Goal: Obtain resource: Download file/media

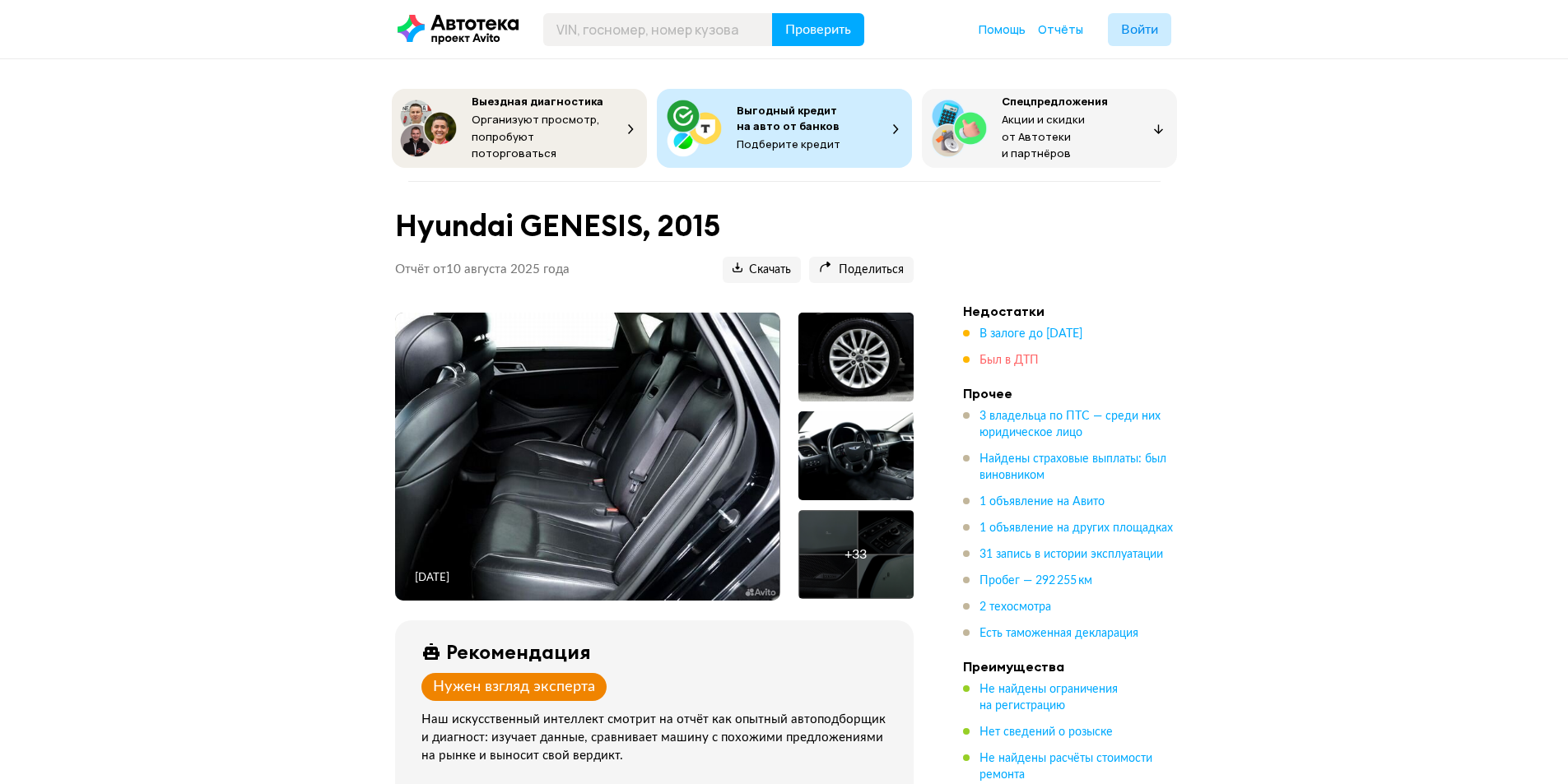
click at [1012, 355] on span "Был в ДТП" at bounding box center [1010, 360] width 59 height 12
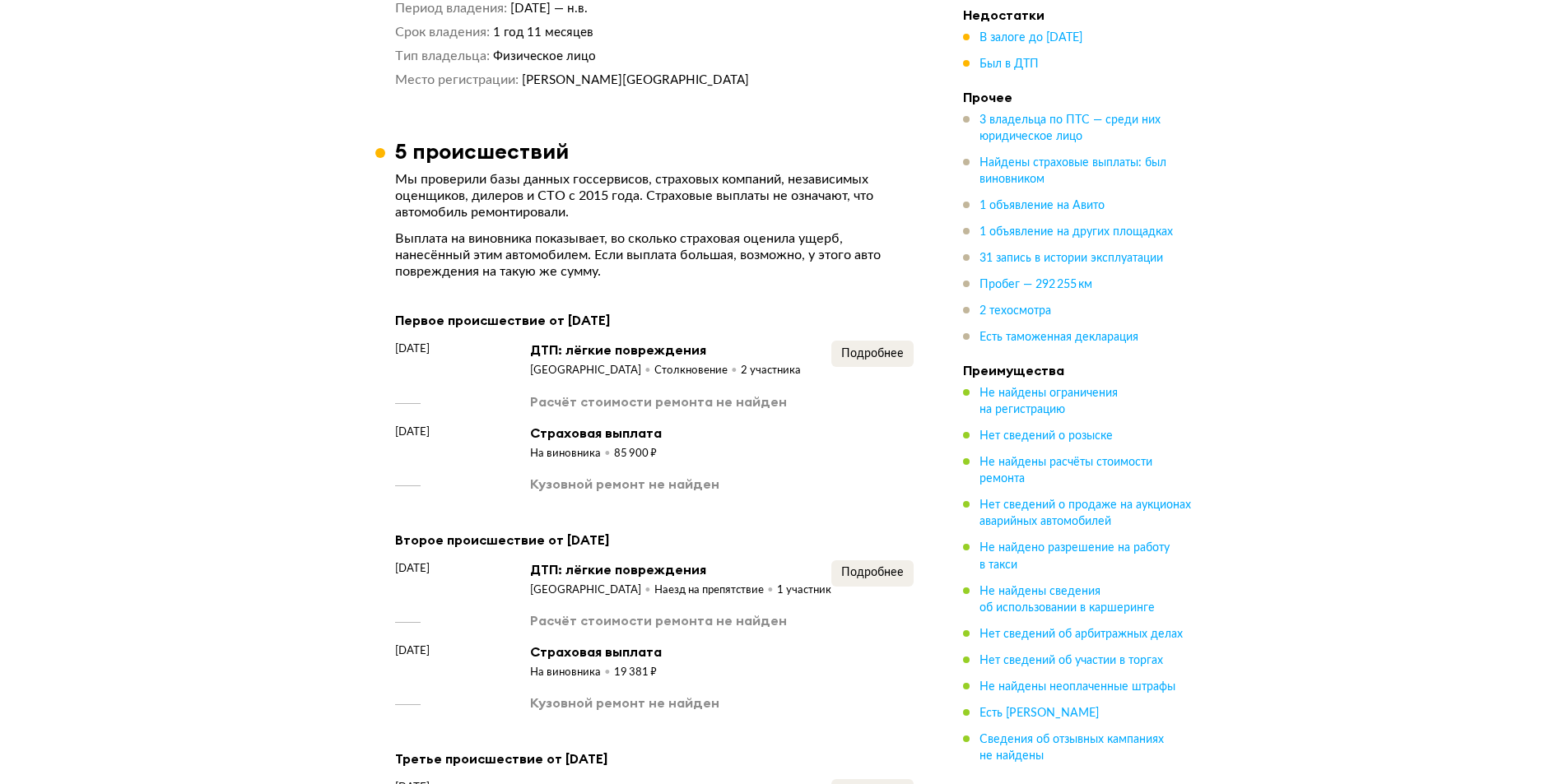
scroll to position [2329, 0]
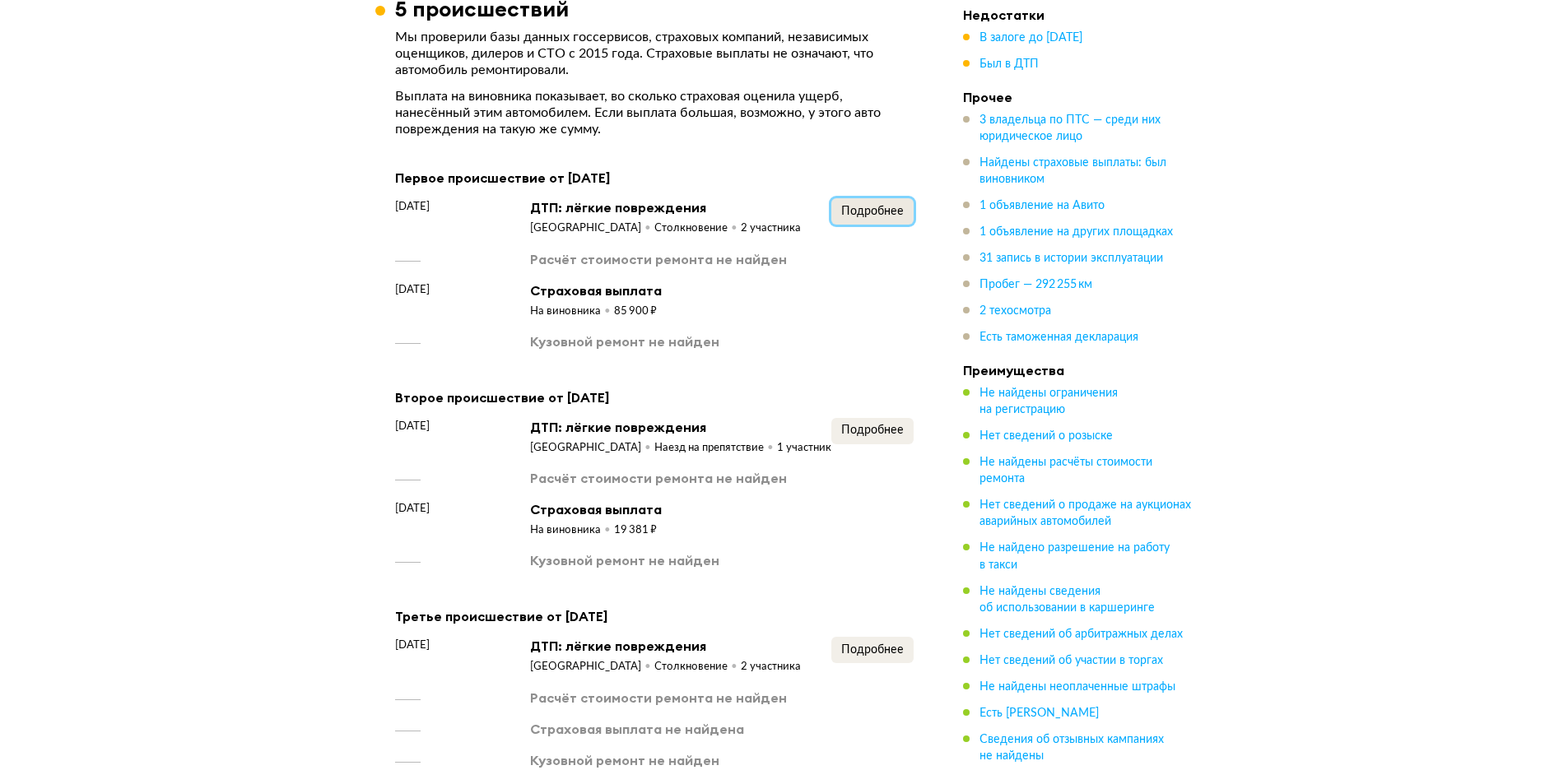
click at [874, 205] on span "Подробнее" at bounding box center [872, 211] width 62 height 12
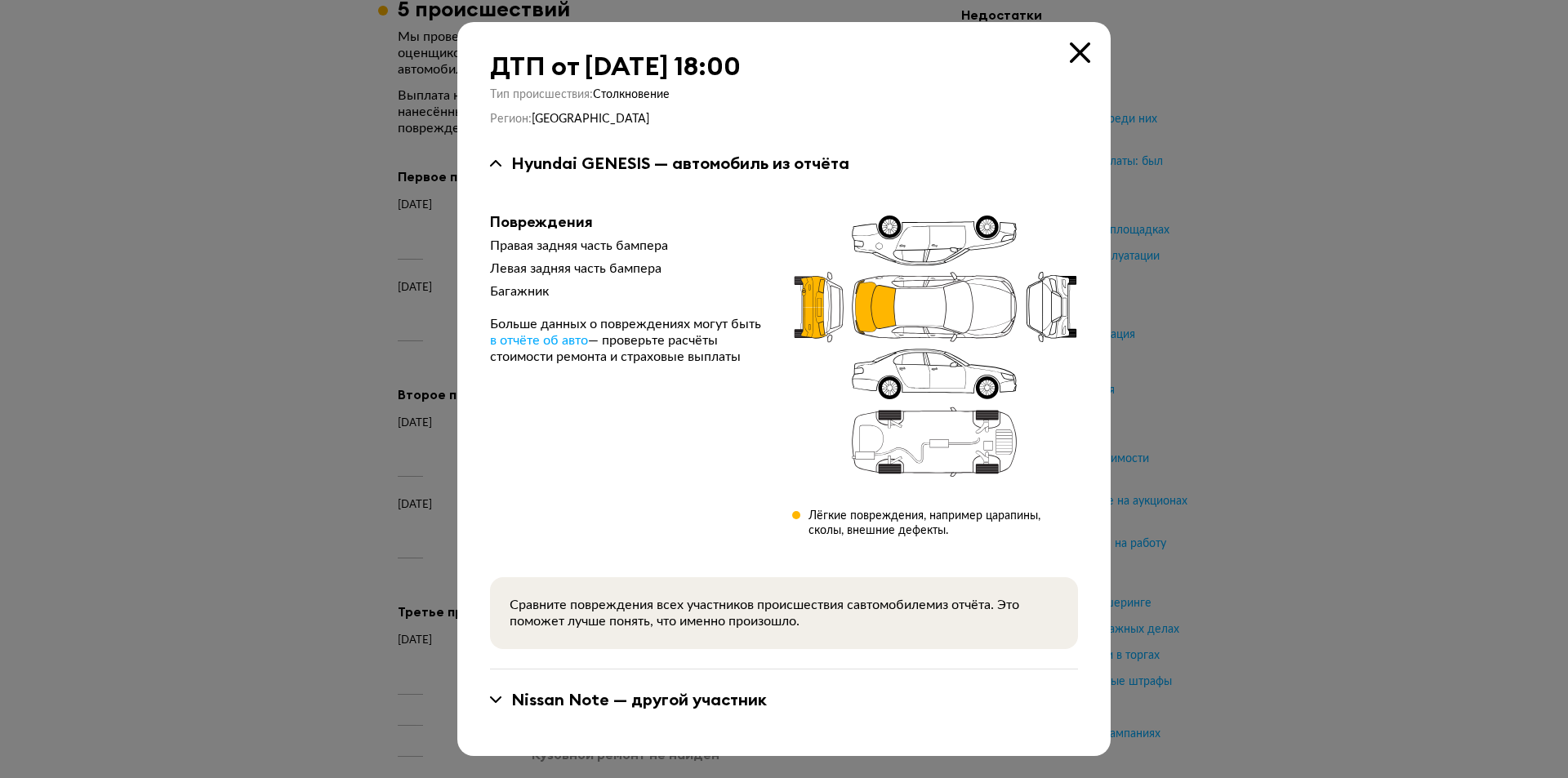
click at [1080, 52] on icon at bounding box center [1080, 52] width 21 height 21
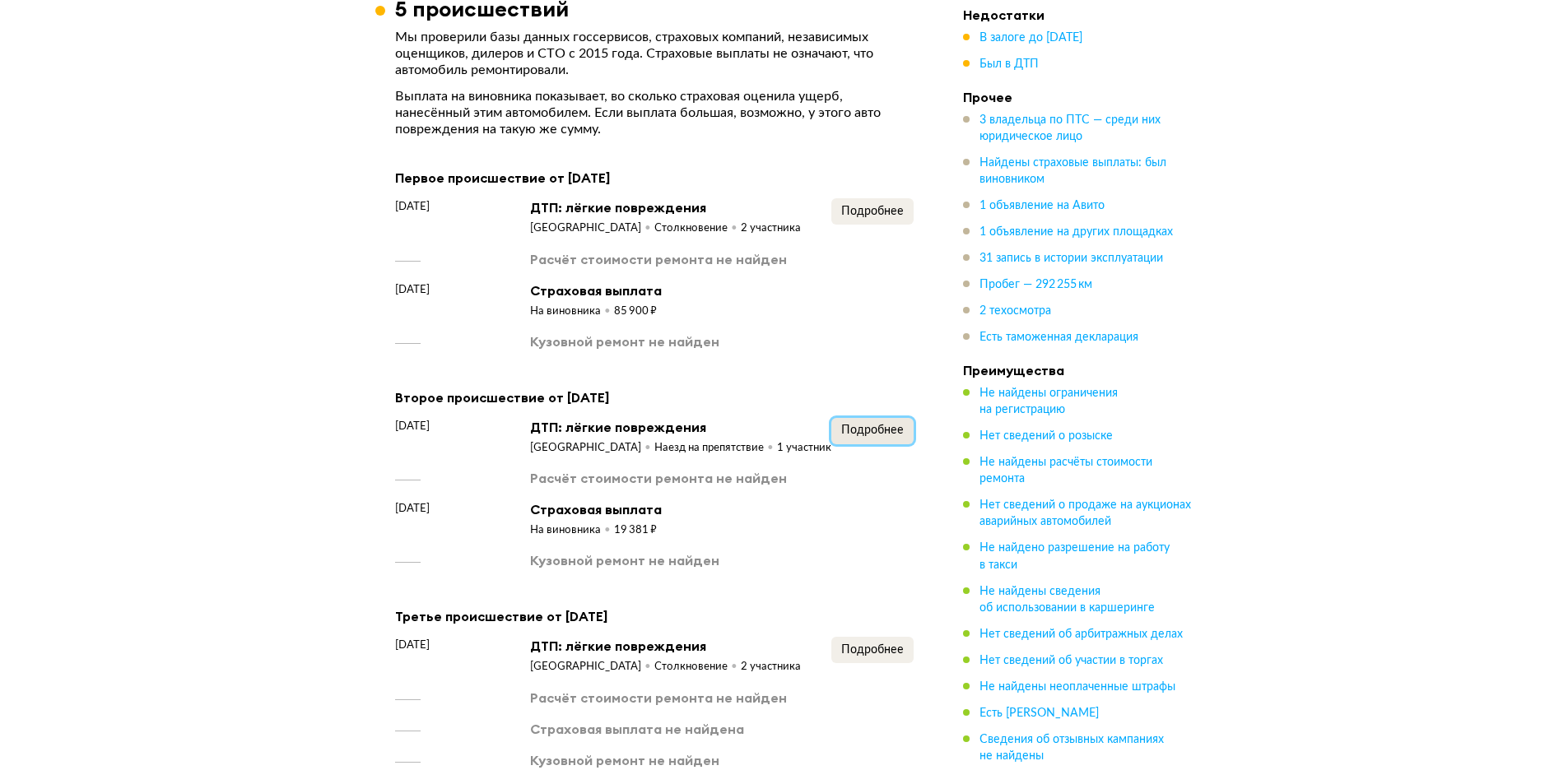
click at [895, 418] on button "Подробнее" at bounding box center [872, 431] width 82 height 27
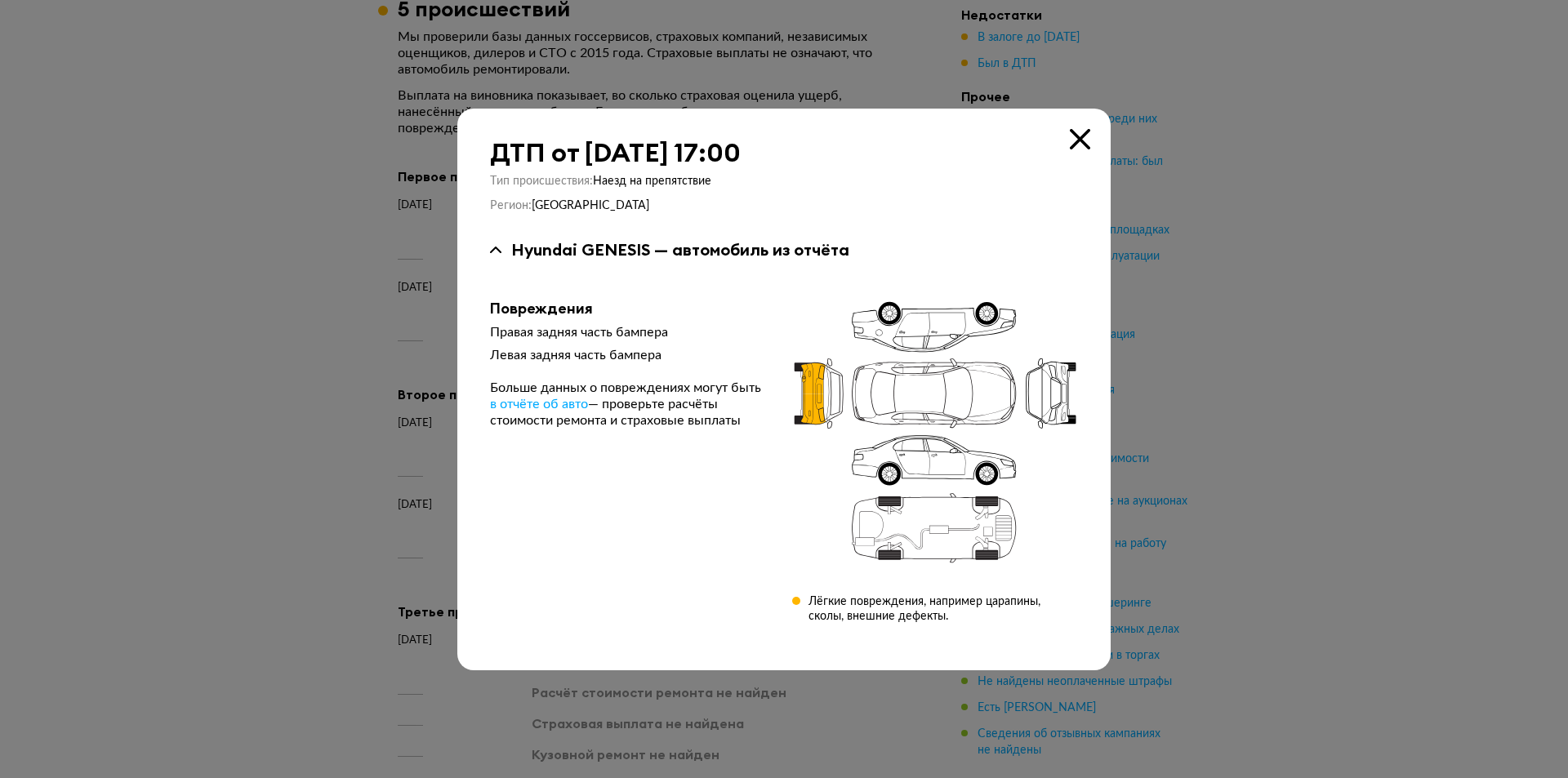
click at [1079, 136] on icon at bounding box center [1080, 139] width 21 height 21
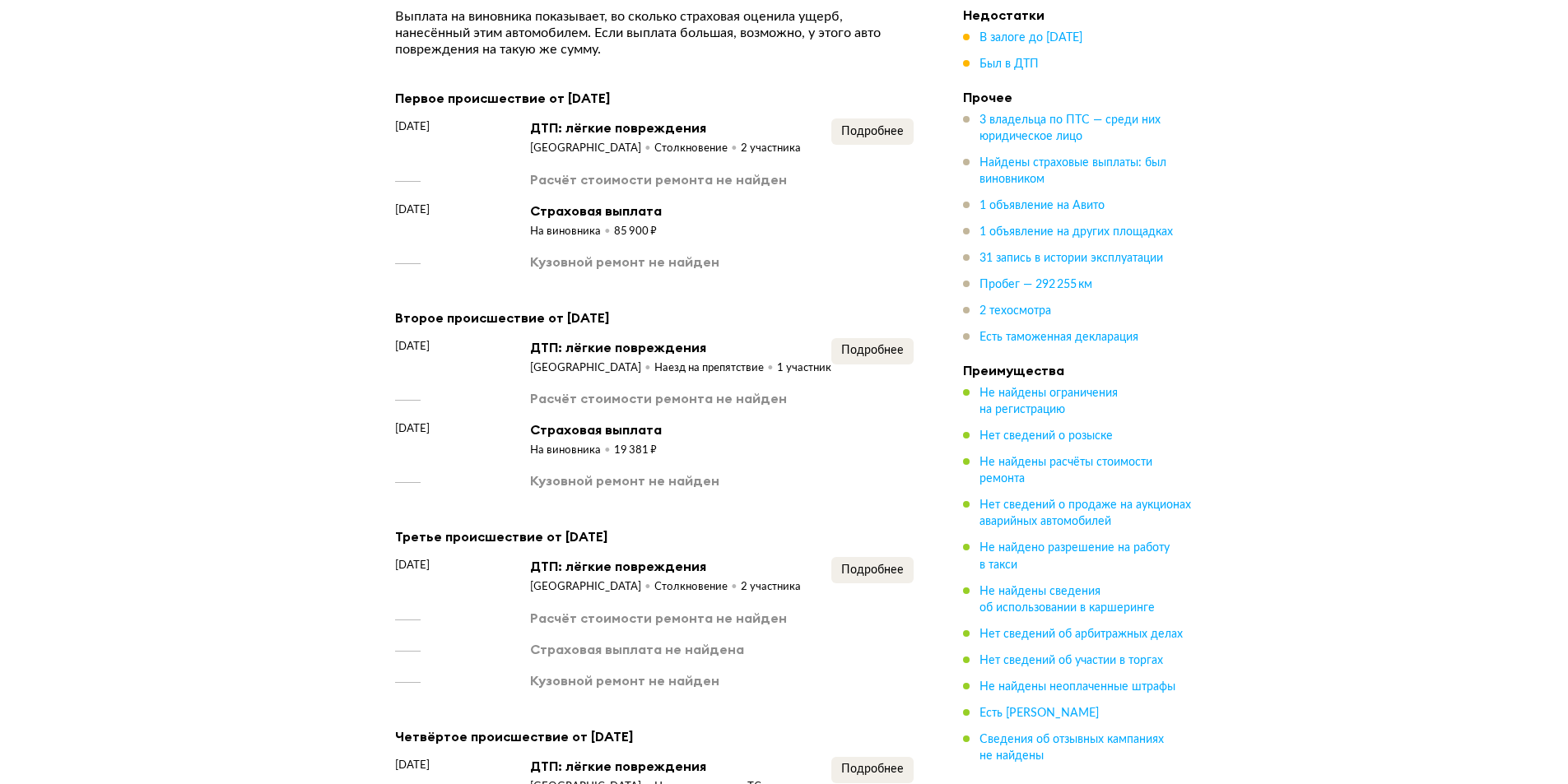
scroll to position [2411, 0]
click at [886, 562] on span "Подробнее" at bounding box center [872, 568] width 62 height 12
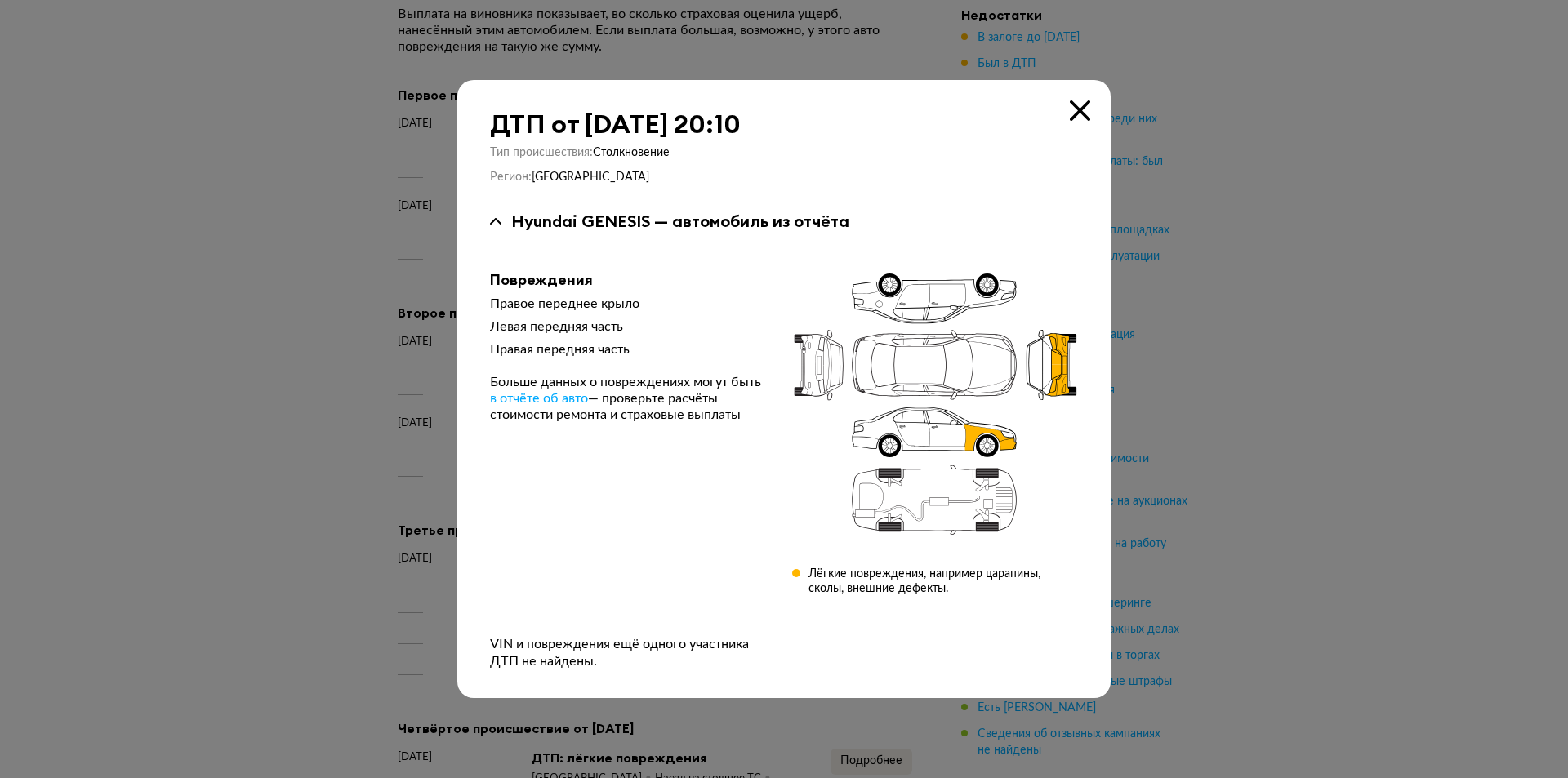
click at [1082, 101] on icon at bounding box center [1080, 110] width 21 height 21
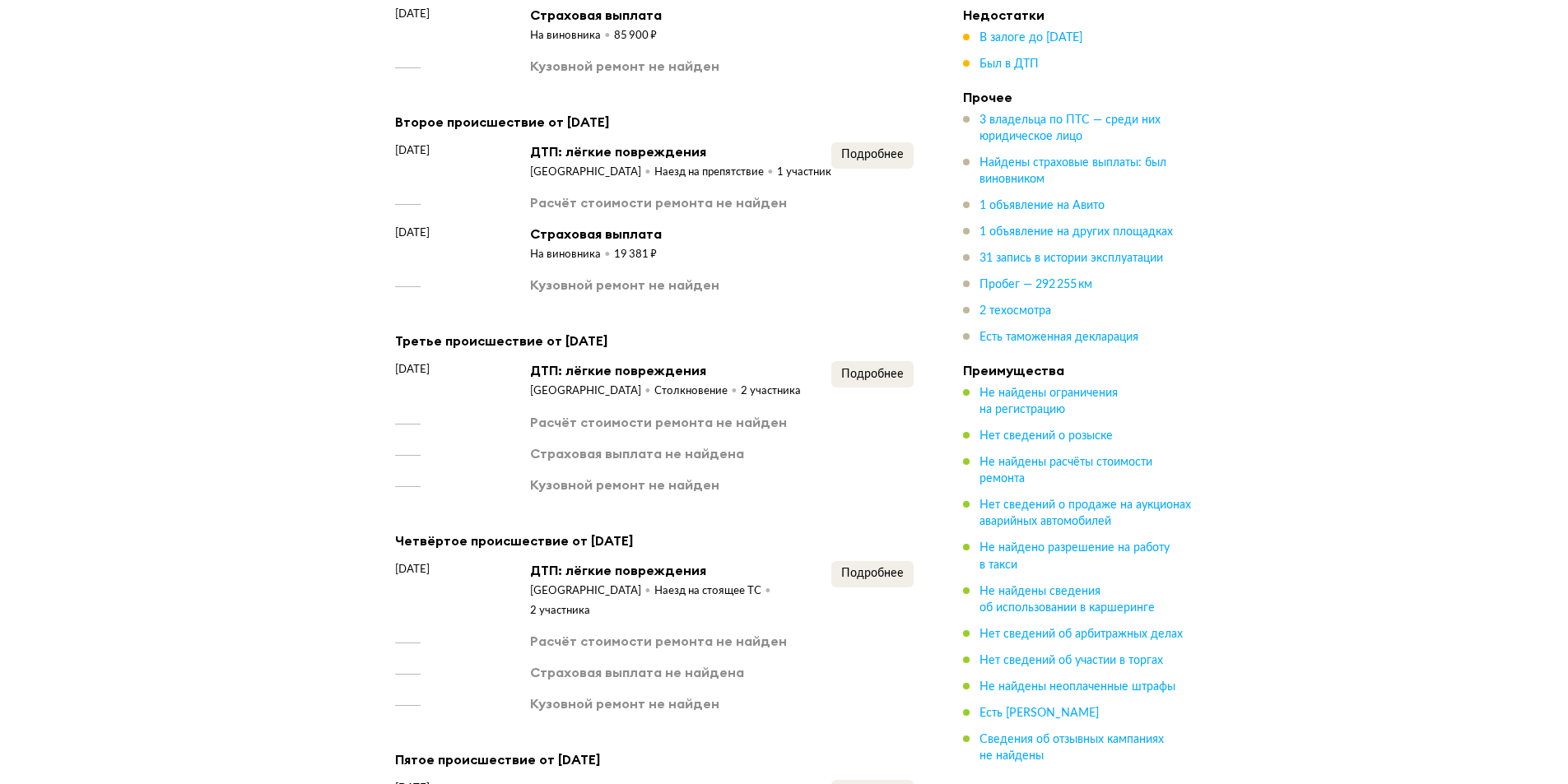
scroll to position [2741, 0]
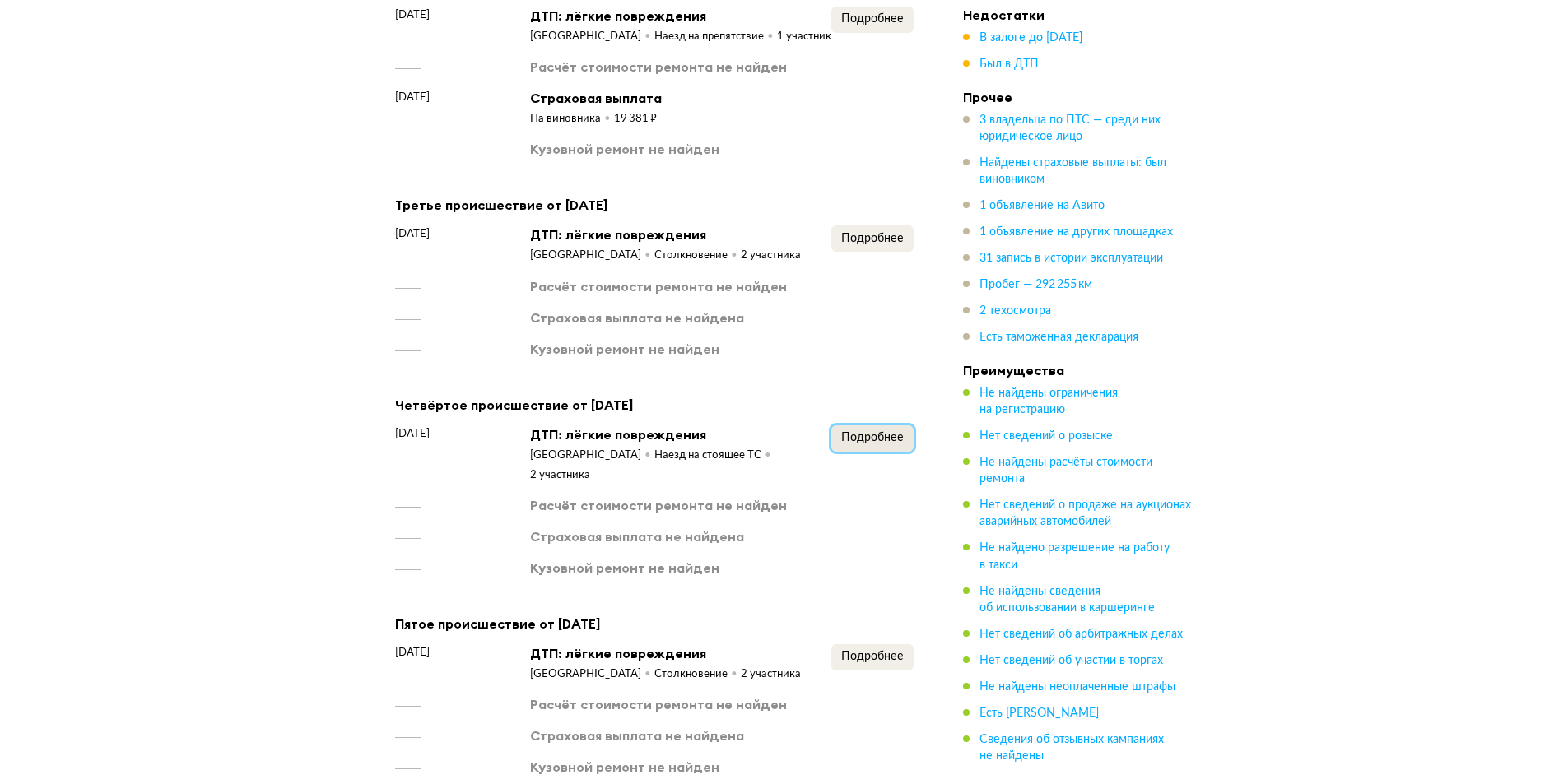
click at [877, 426] on button "Подробнее" at bounding box center [872, 438] width 82 height 27
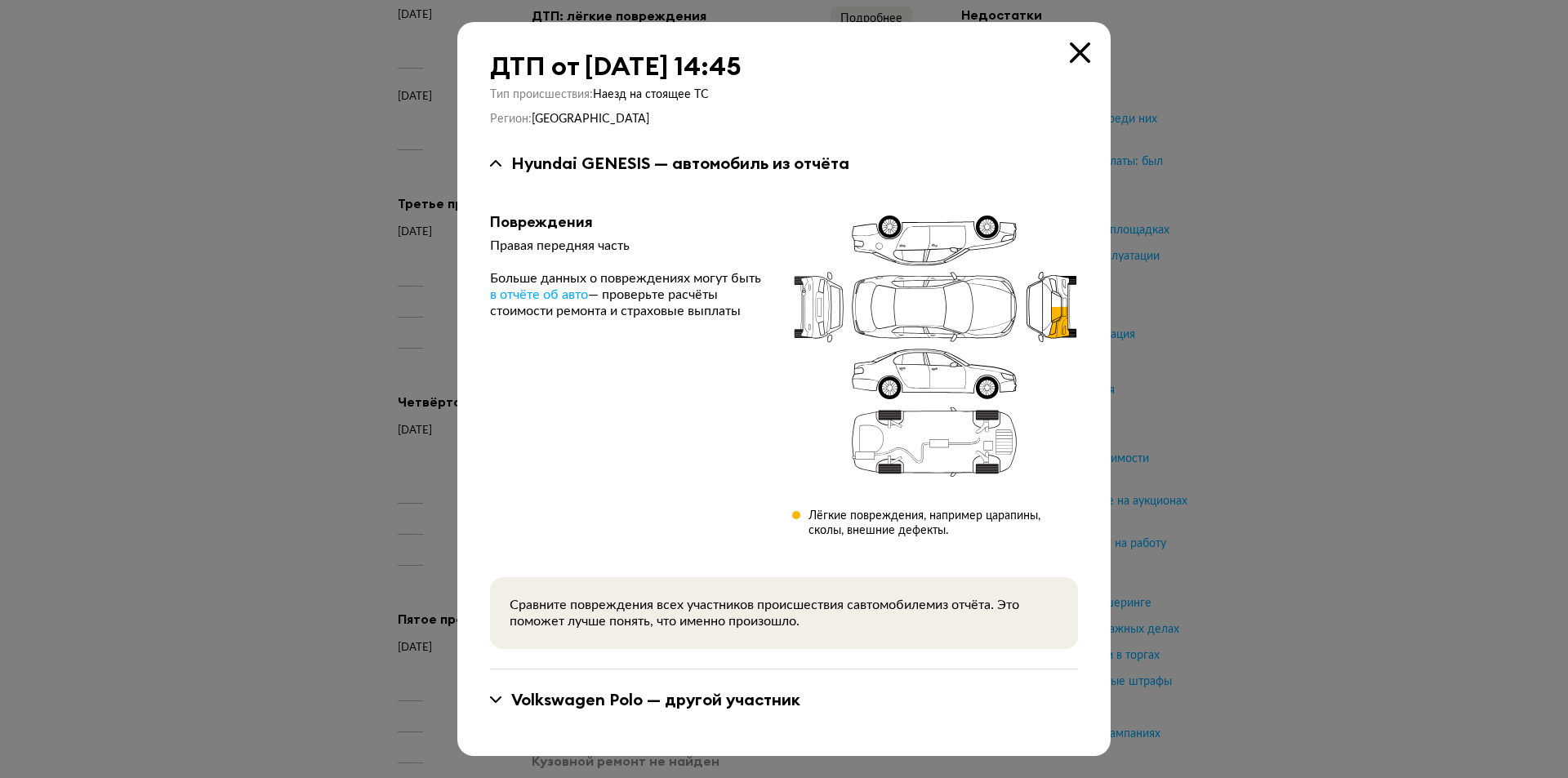
click at [1084, 51] on icon at bounding box center [1080, 52] width 21 height 21
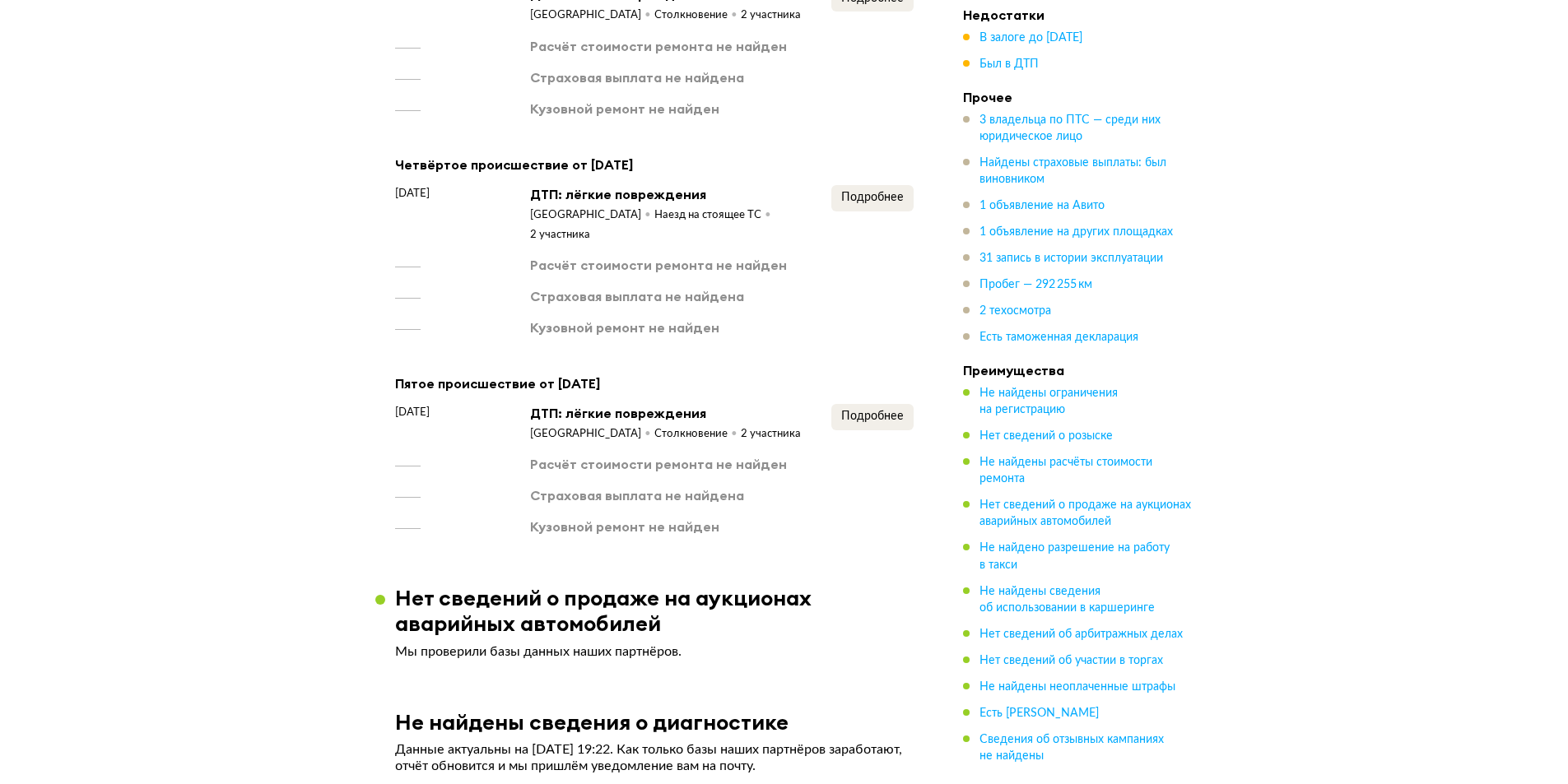
scroll to position [2988, 0]
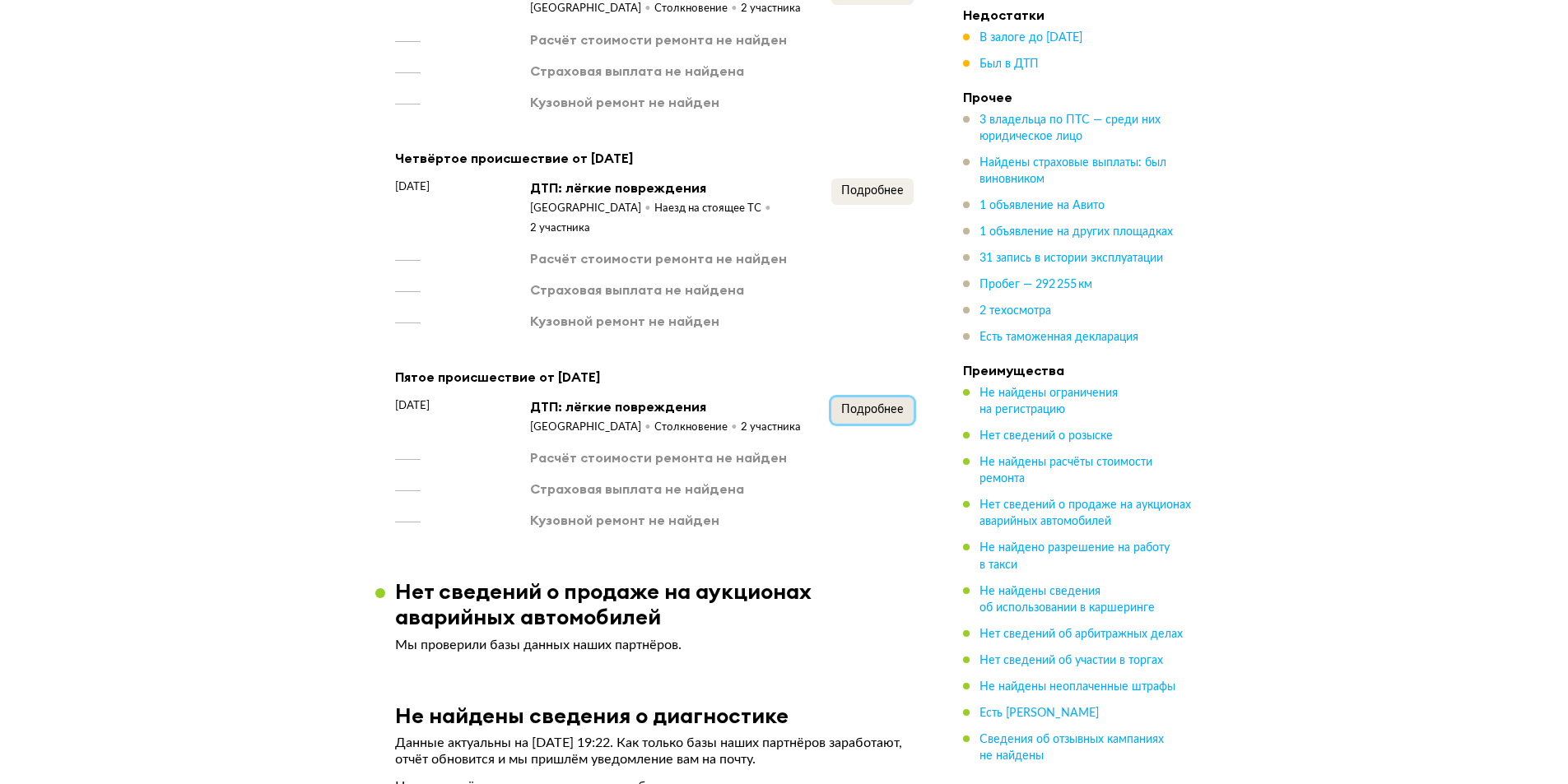
click at [896, 404] on span "Подробнее" at bounding box center [872, 410] width 62 height 12
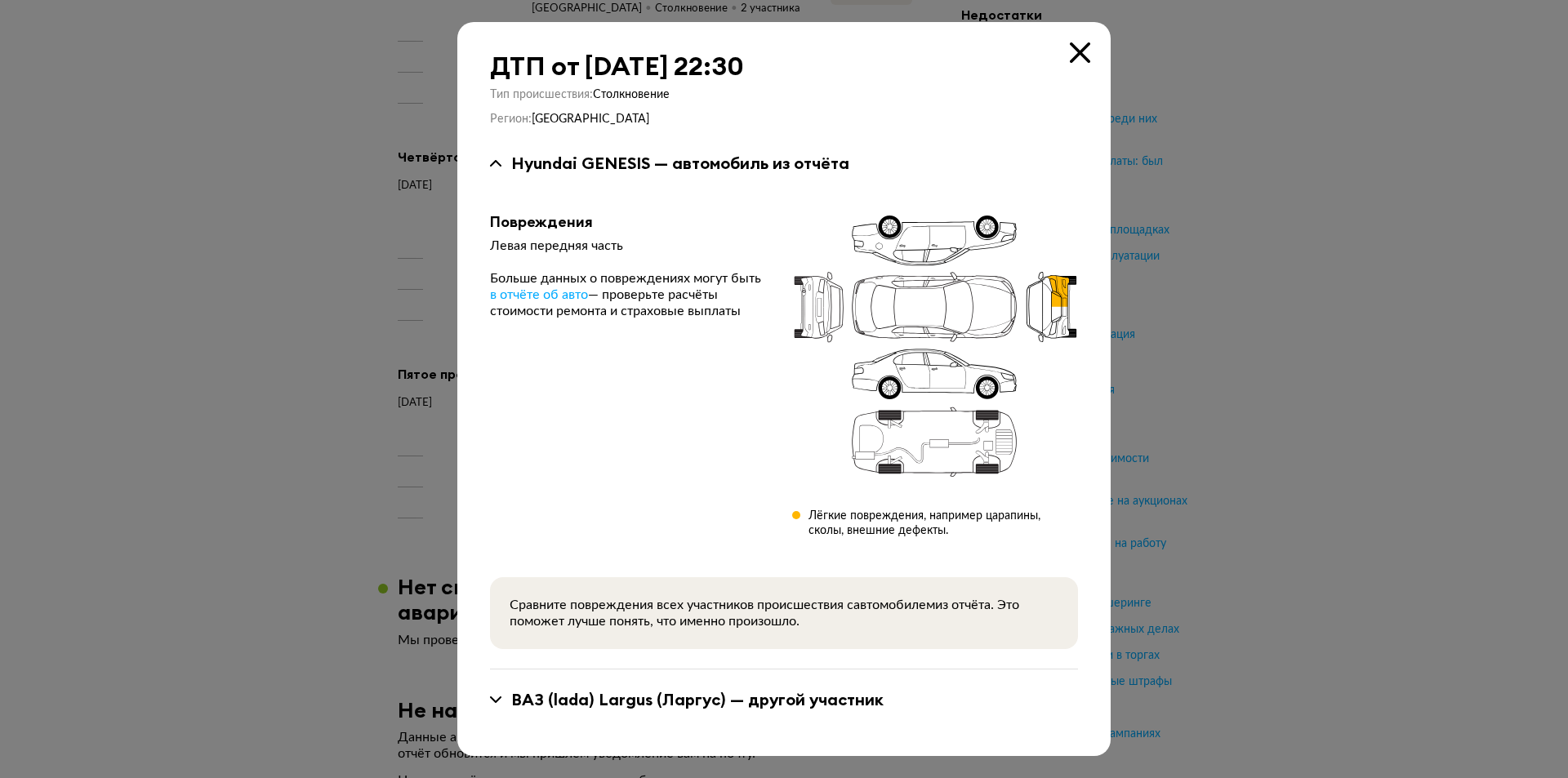
click at [1080, 44] on icon at bounding box center [1080, 52] width 21 height 21
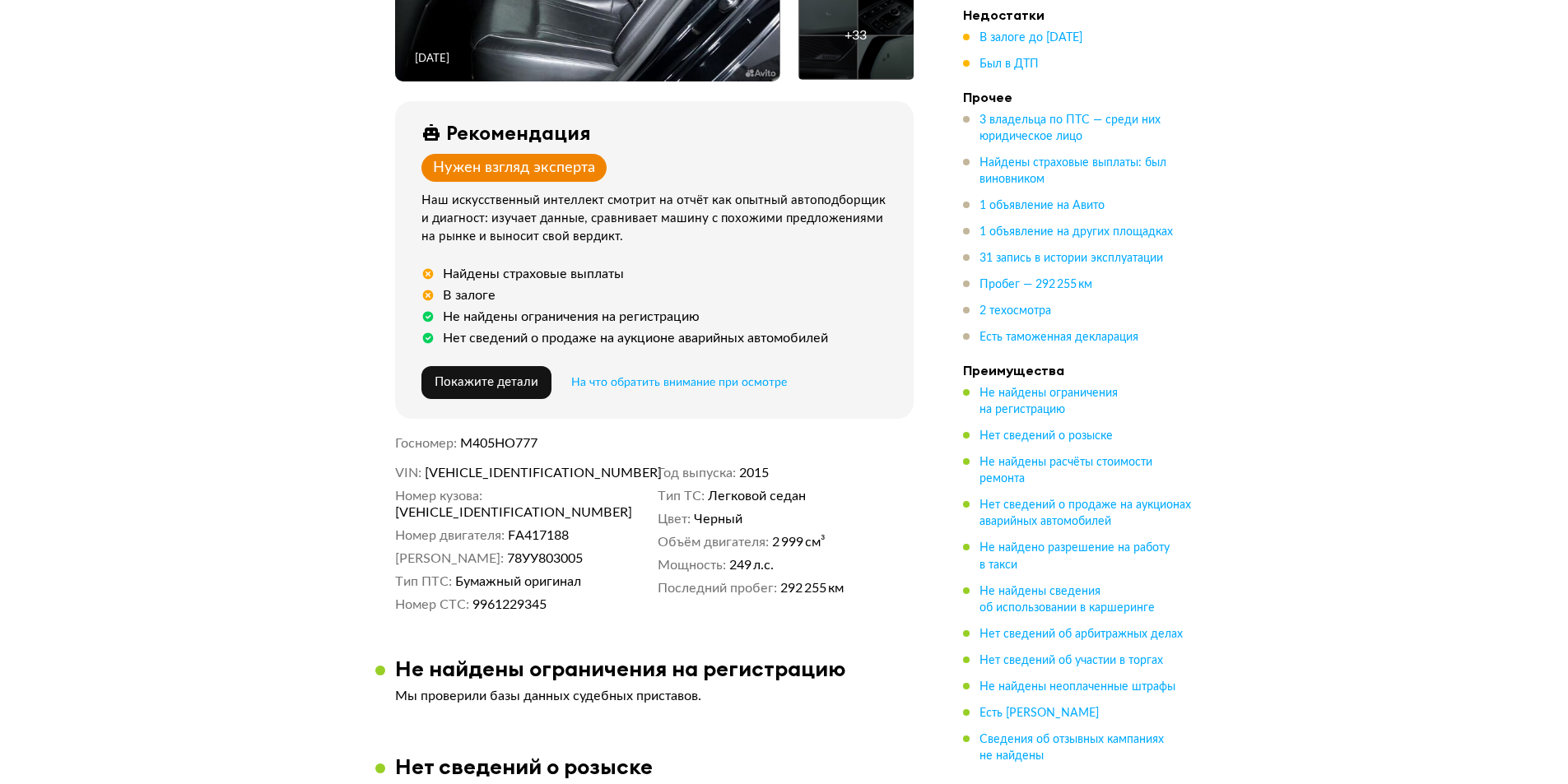
scroll to position [108, 0]
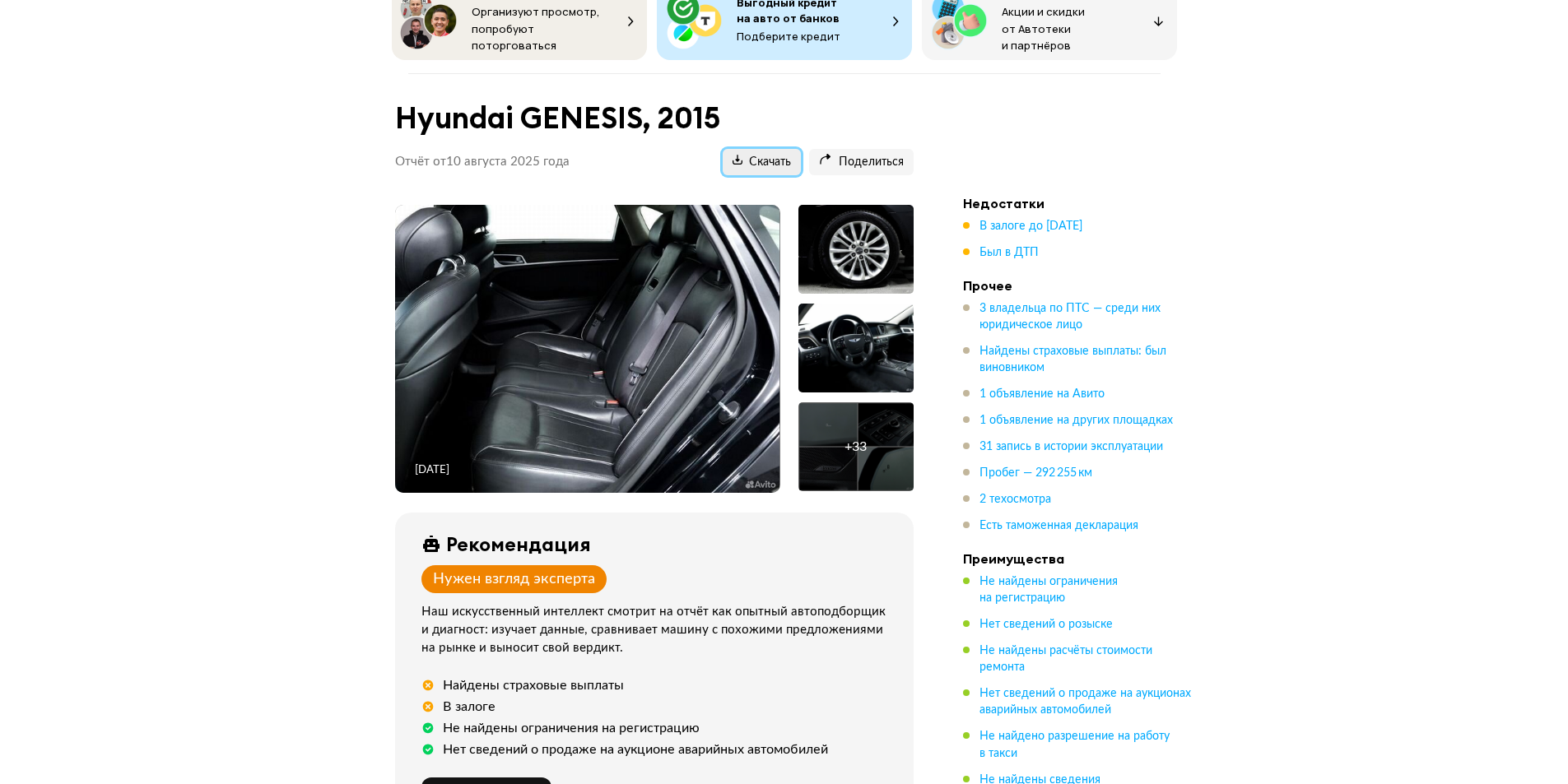
click at [752, 155] on span "Скачать" at bounding box center [762, 163] width 58 height 16
click at [1039, 393] on span "1 объявление на Авито" at bounding box center [1042, 394] width 125 height 12
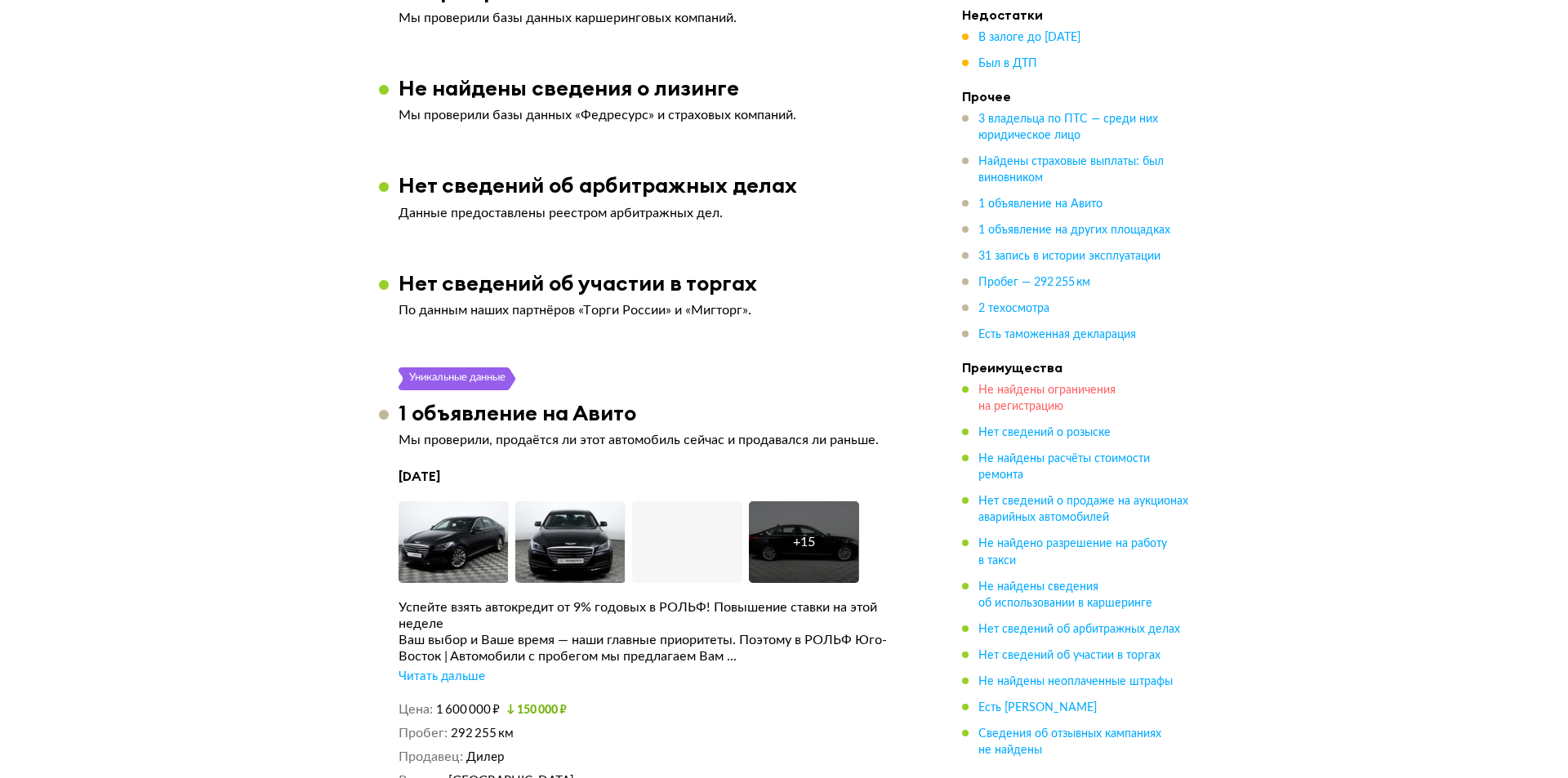
scroll to position [4191, 0]
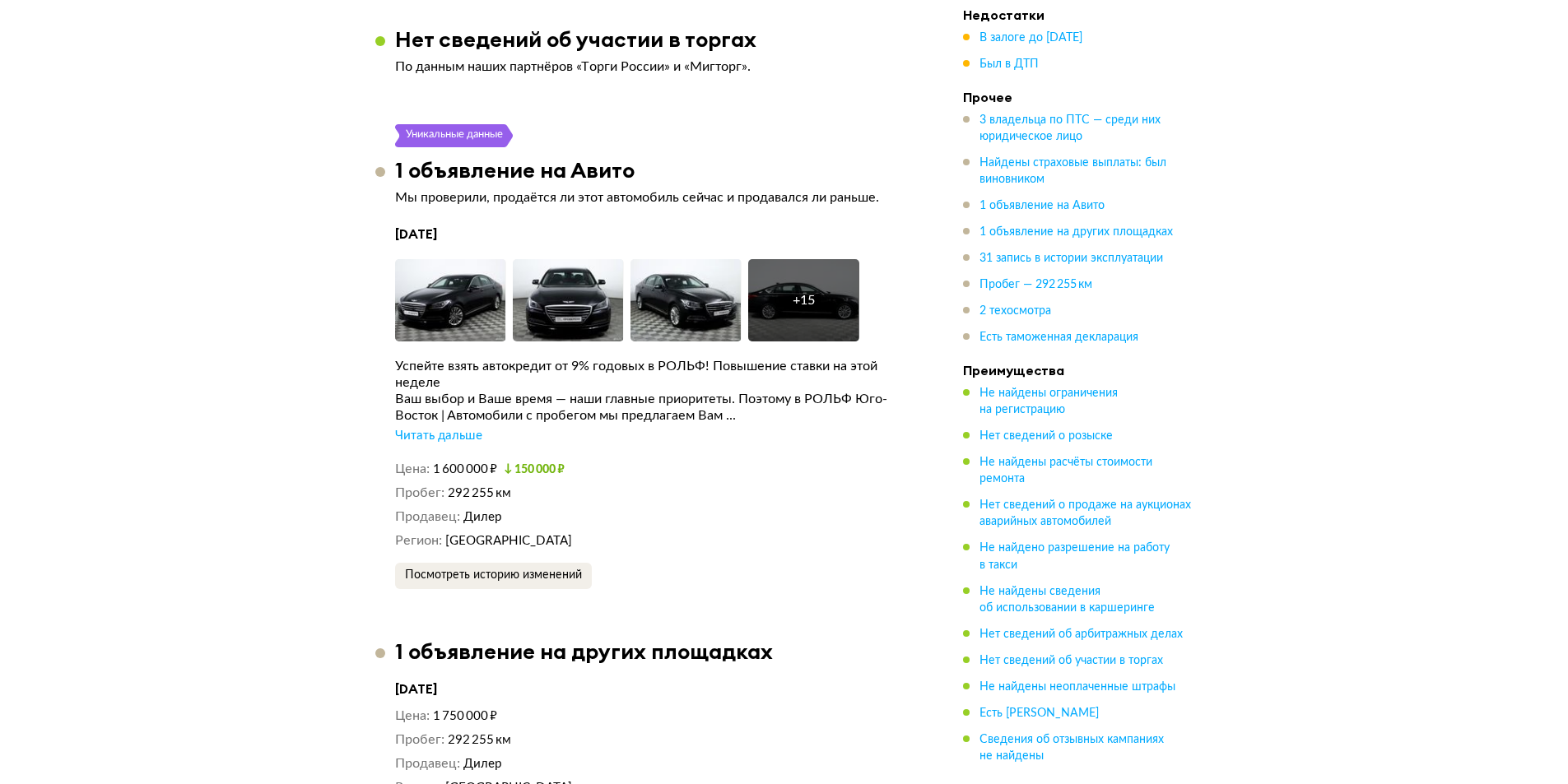
click at [531, 517] on div "[DATE] Увеличить фото Увеличить фото Увеличить фото + 15 Увеличить фото Успейте…" at bounding box center [654, 407] width 519 height 363
click at [534, 515] on div "[DATE] Увеличить фото Увеличить фото Увеличить фото + 15 Увеличить фото Успейте…" at bounding box center [654, 407] width 519 height 363
click at [540, 570] on span "Посмотреть историю изменений" at bounding box center [493, 576] width 177 height 12
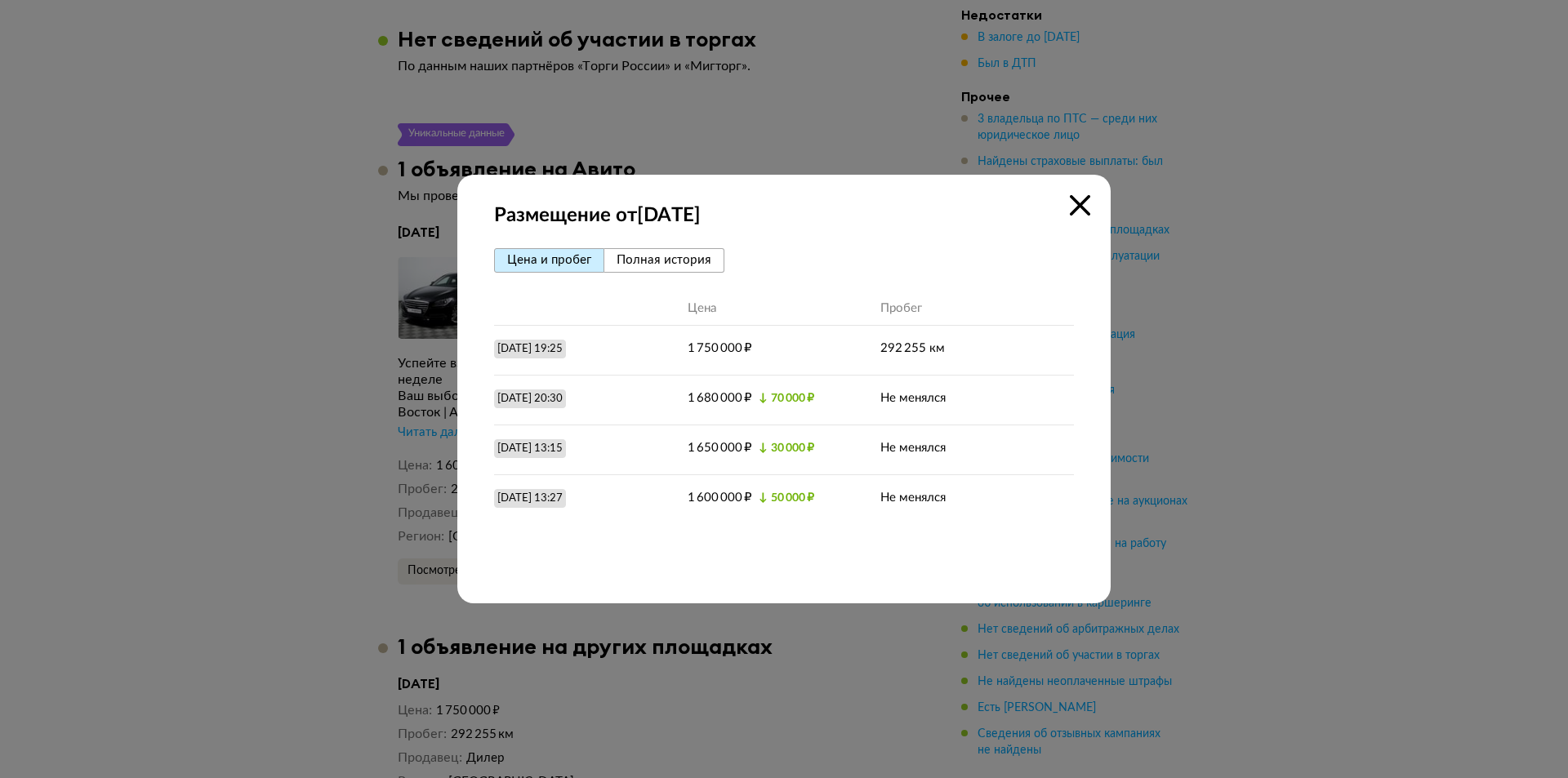
click at [1078, 212] on icon at bounding box center [1080, 205] width 21 height 21
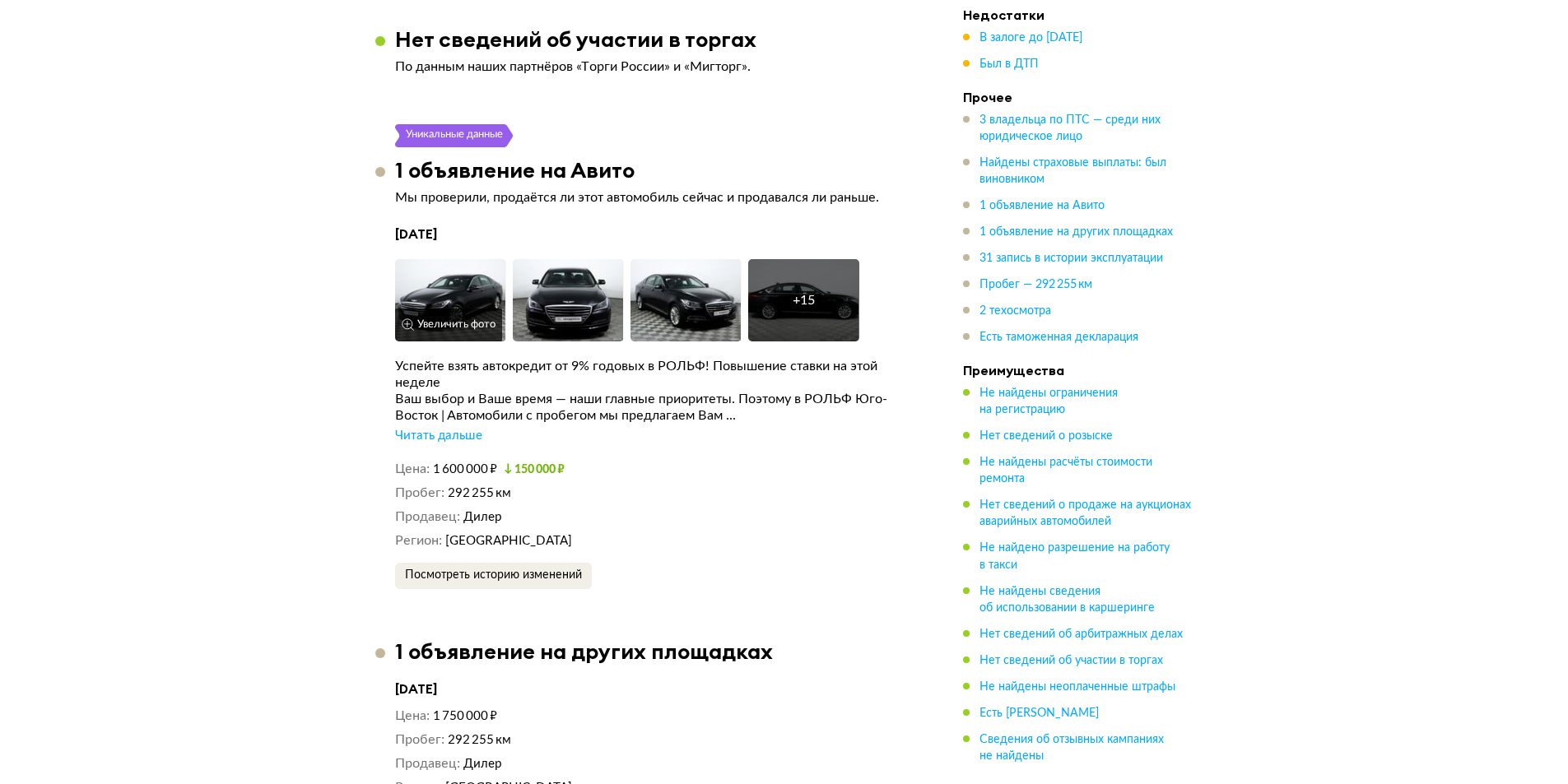
click at [447, 259] on img at bounding box center [451, 299] width 111 height 82
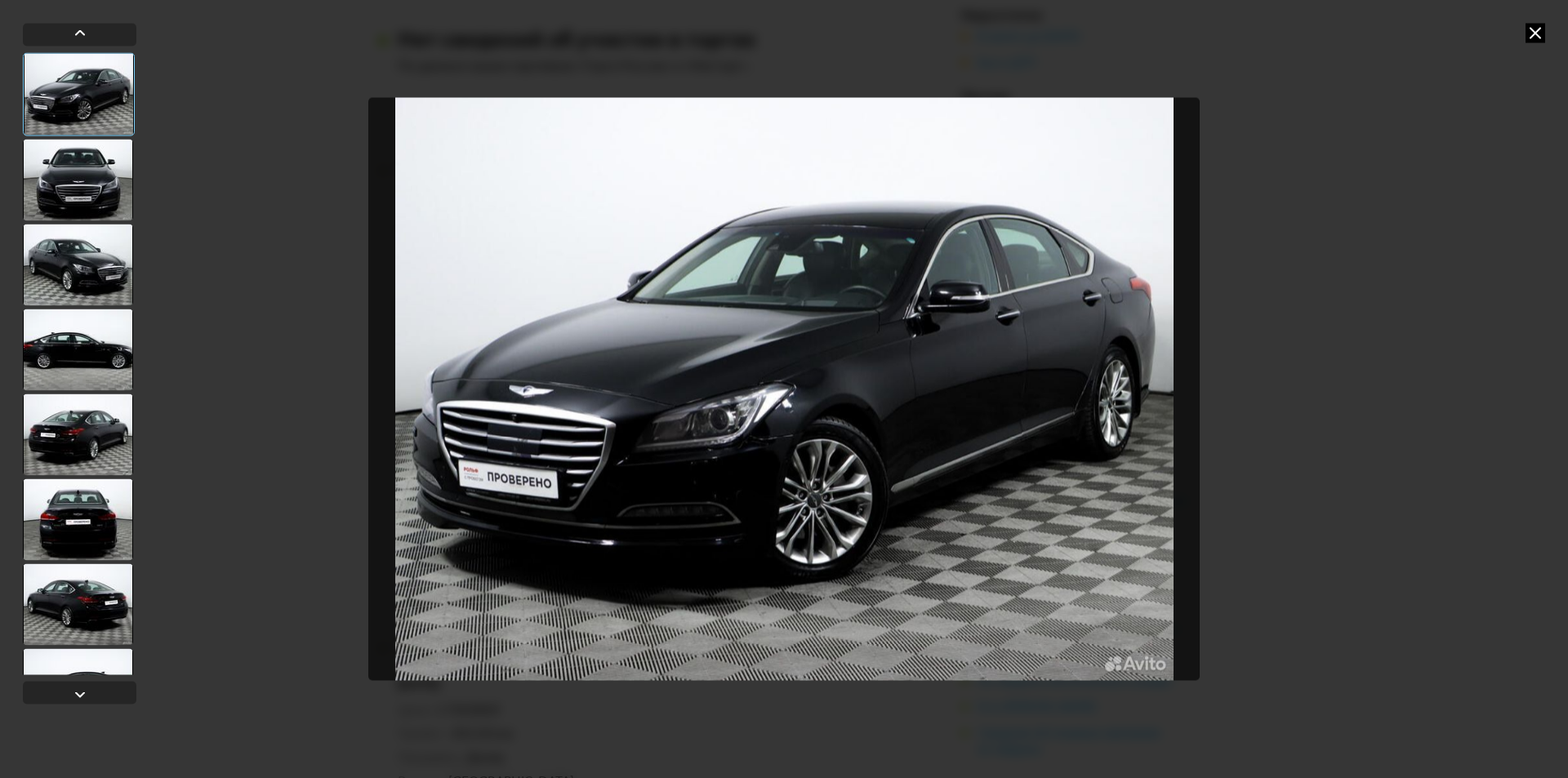
click at [82, 174] on div at bounding box center [77, 179] width 110 height 81
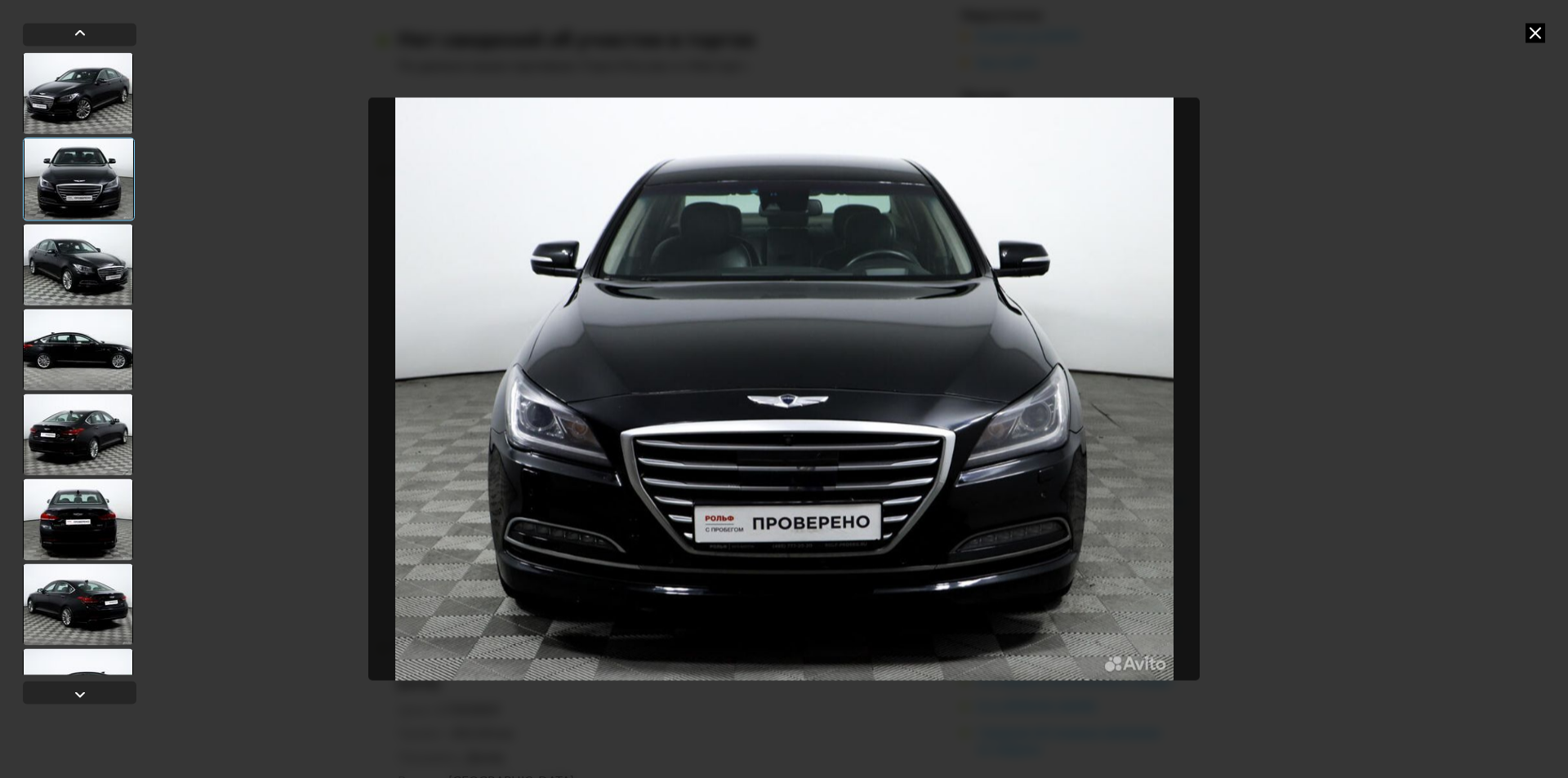
click at [85, 252] on div at bounding box center [77, 264] width 110 height 81
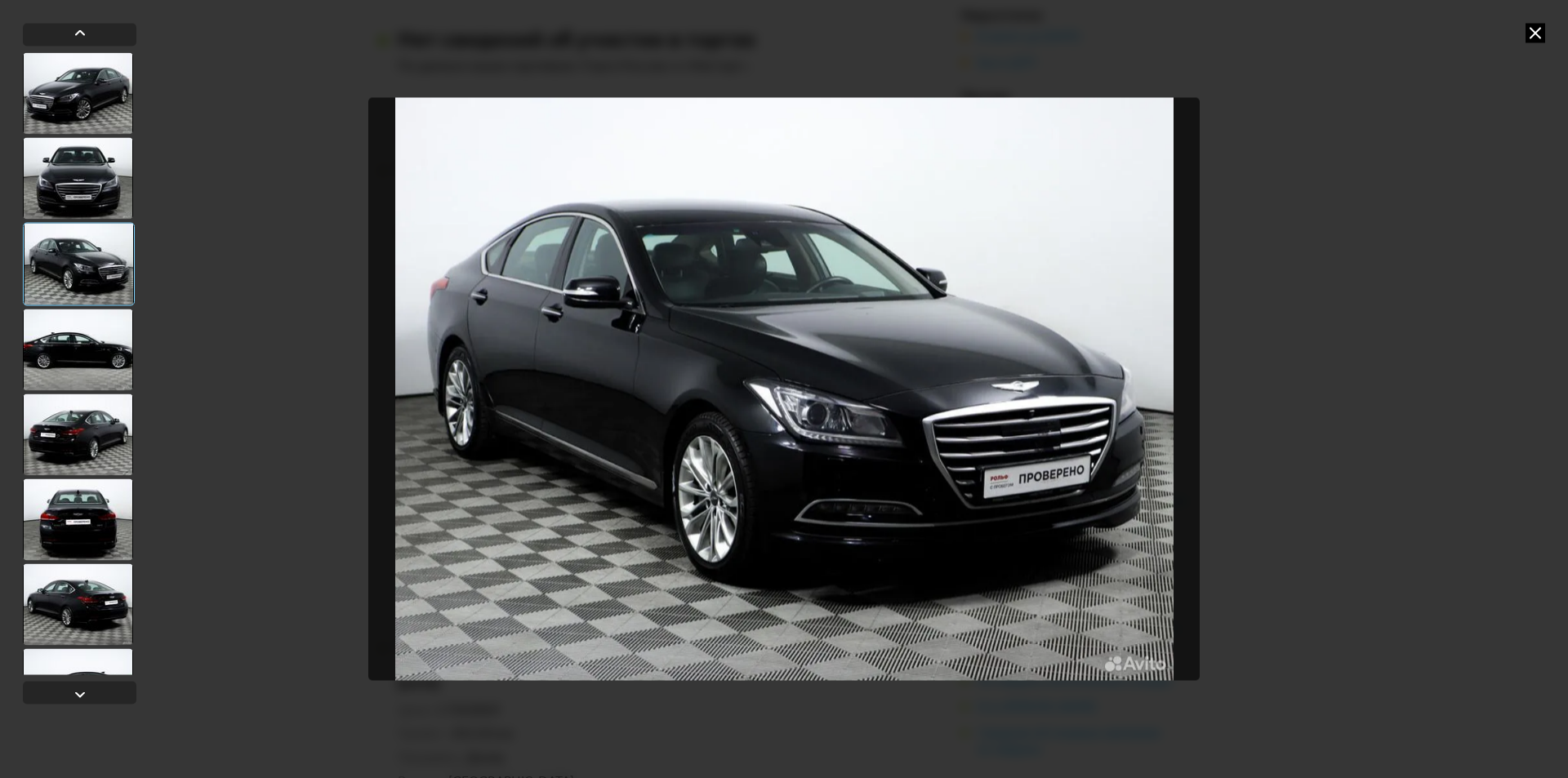
click at [81, 335] on div at bounding box center [77, 349] width 110 height 81
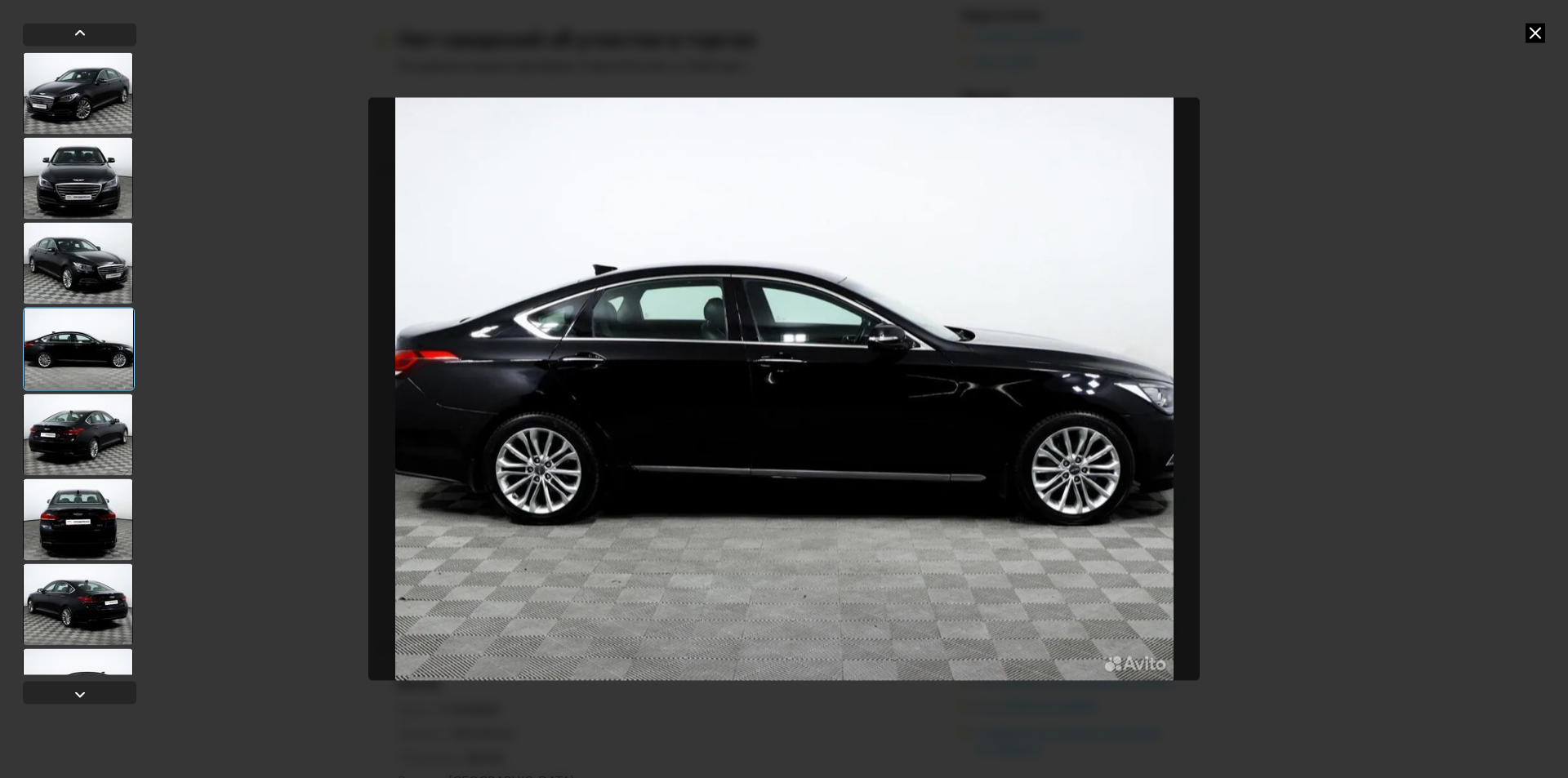
click at [72, 394] on div at bounding box center [77, 434] width 110 height 81
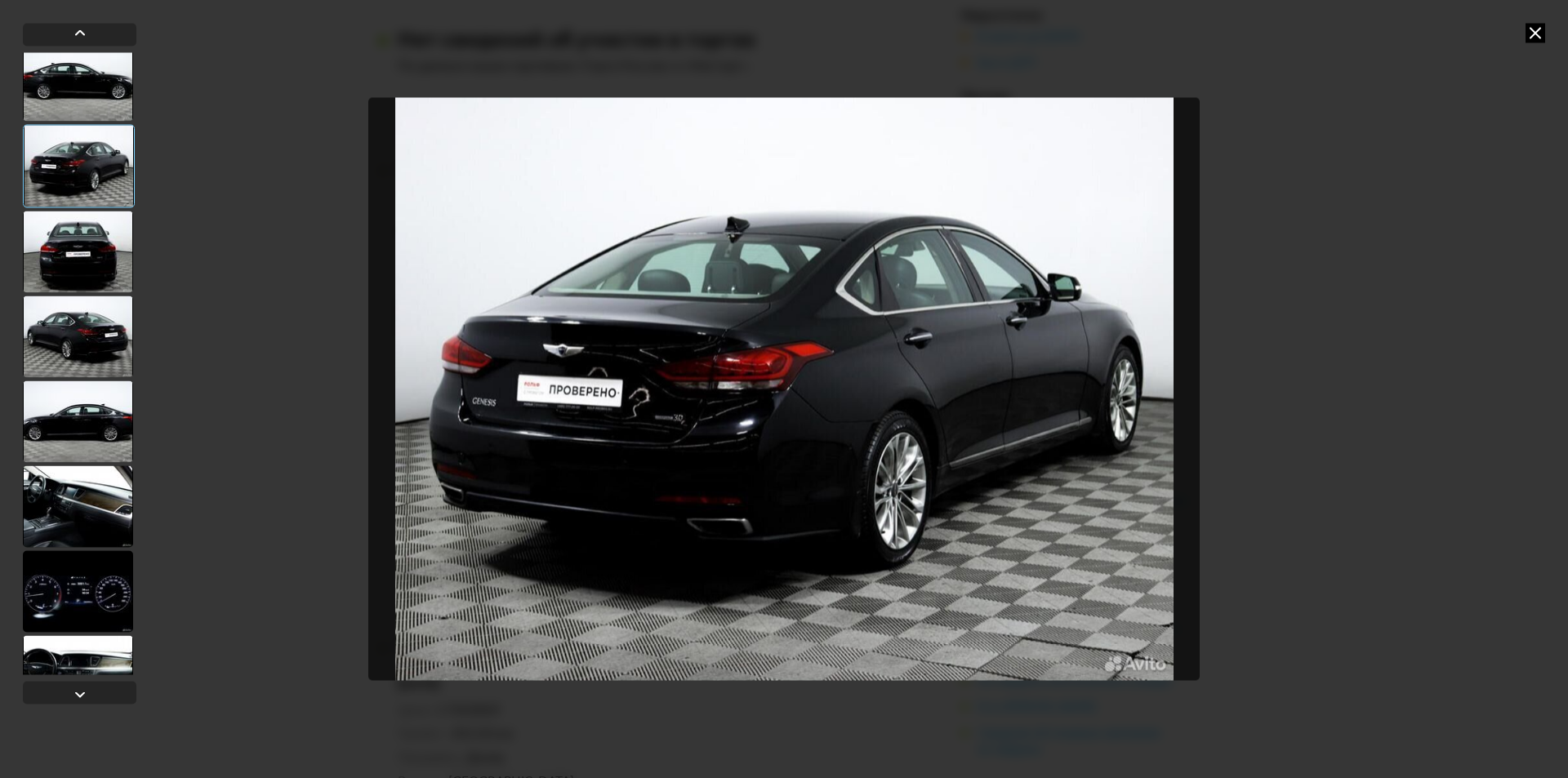
scroll to position [409, 0]
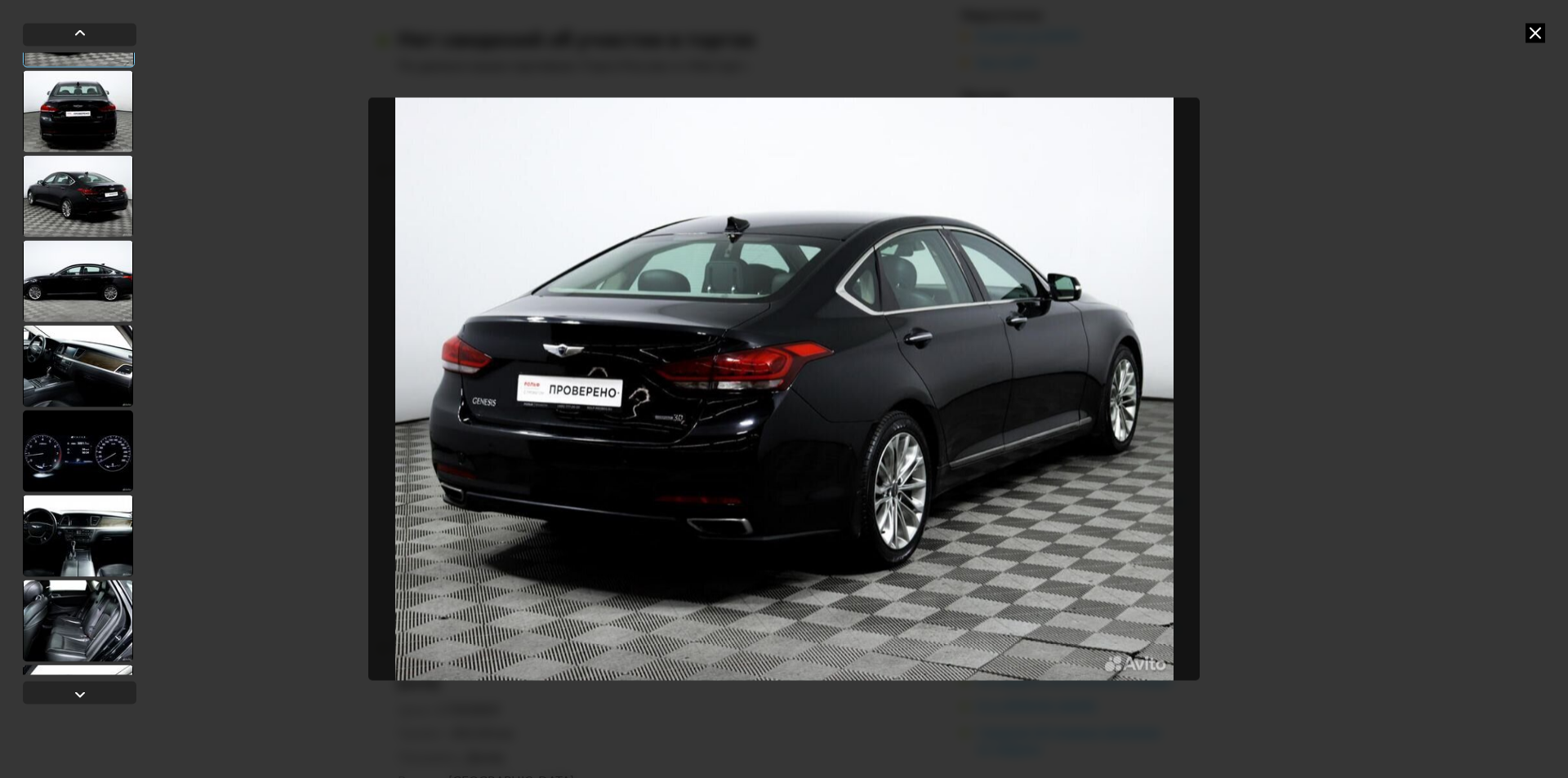
click at [70, 407] on div at bounding box center [79, 363] width 114 height 622
click at [74, 456] on div at bounding box center [77, 450] width 110 height 81
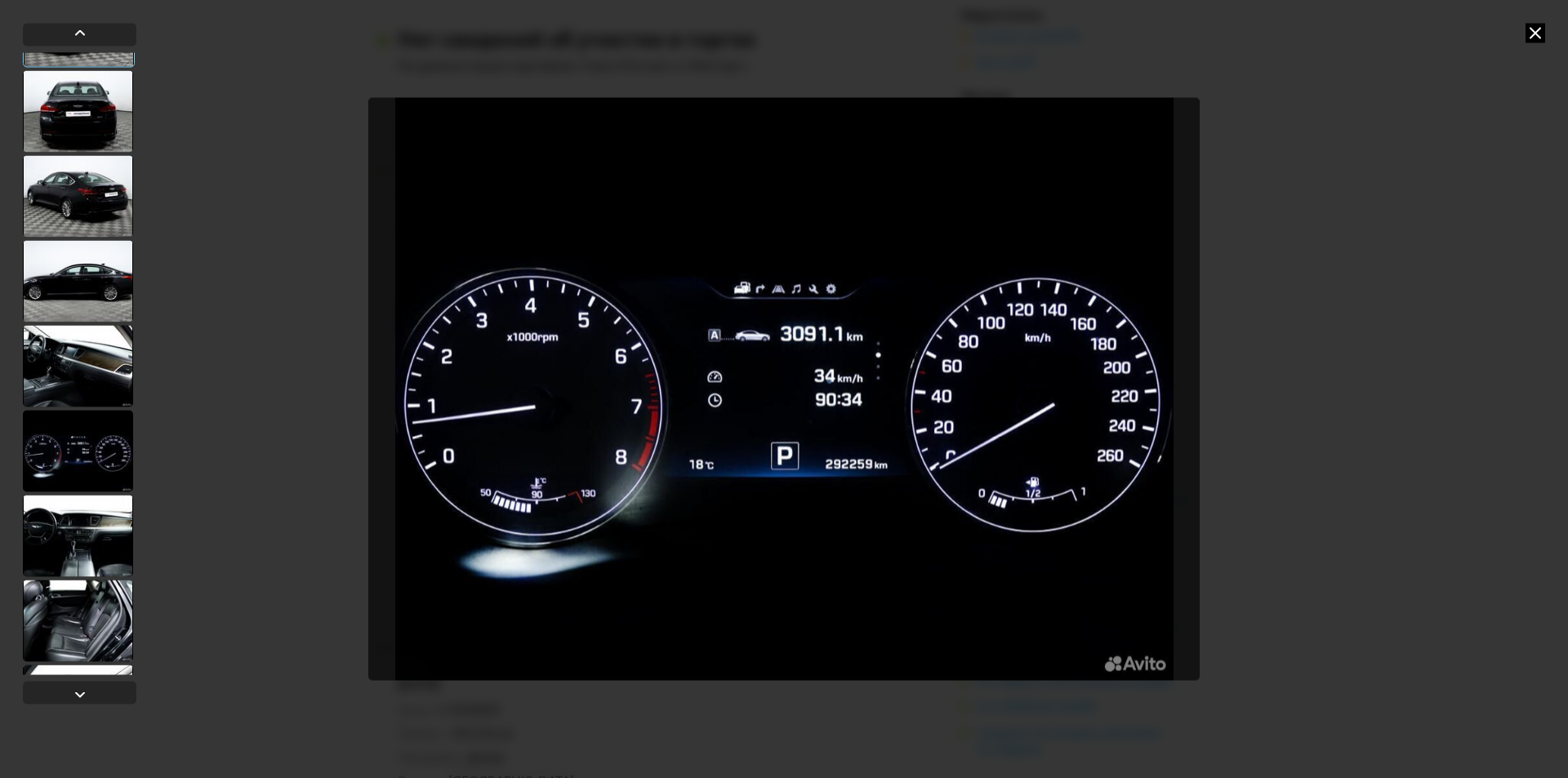
click at [70, 546] on div at bounding box center [77, 535] width 110 height 81
click at [79, 619] on div at bounding box center [77, 620] width 110 height 81
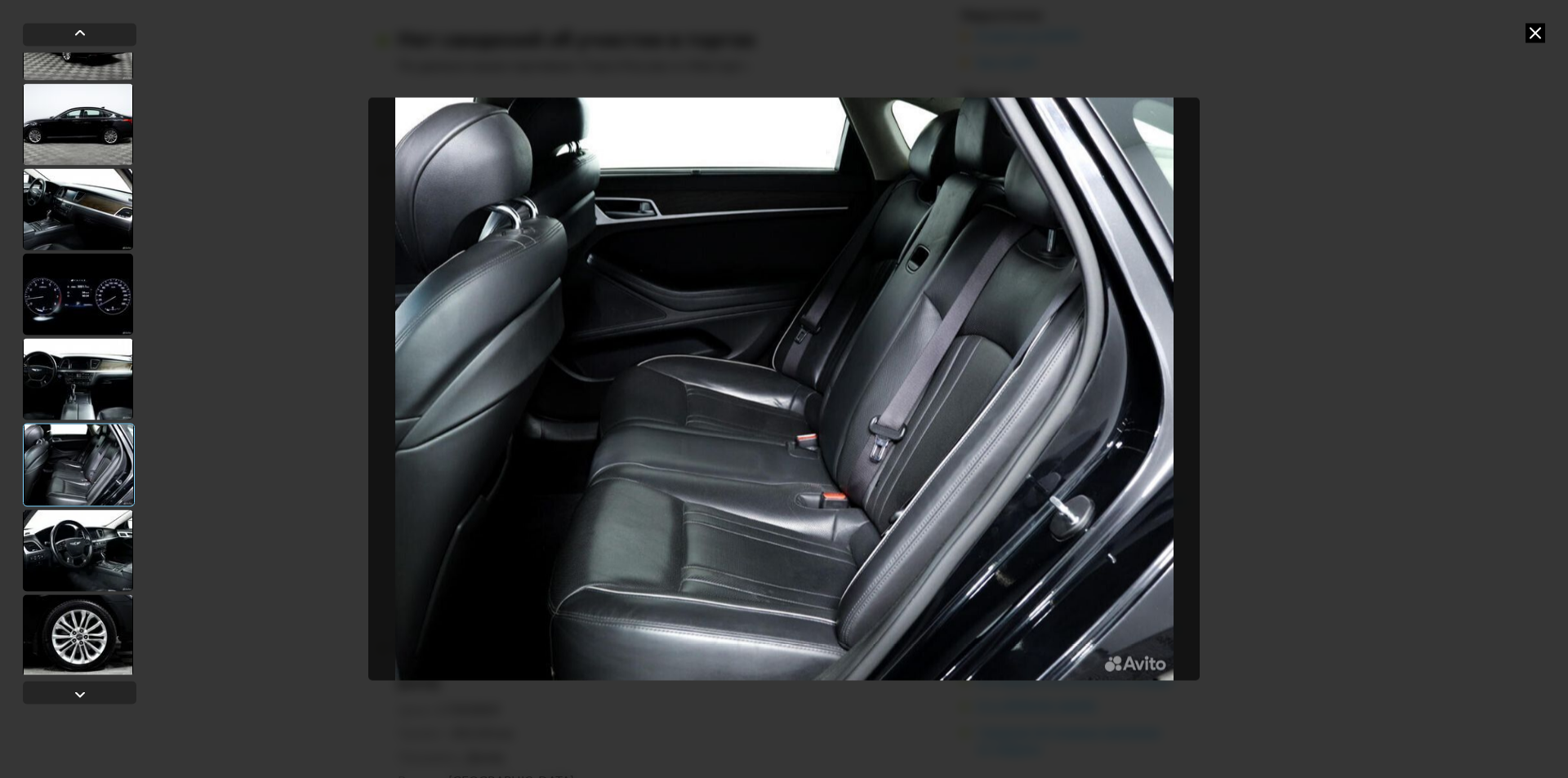
scroll to position [571, 0]
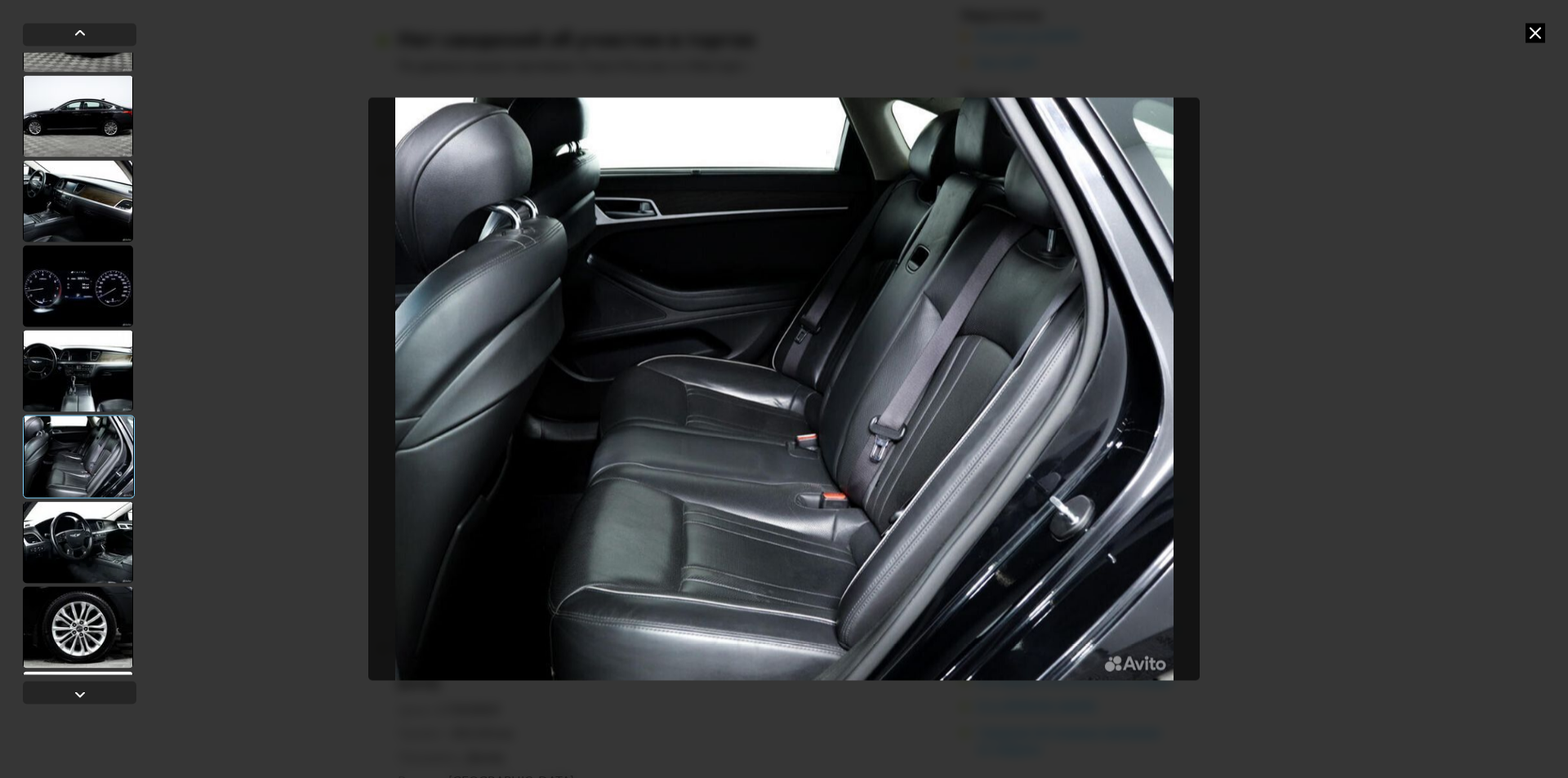
click at [82, 555] on div at bounding box center [77, 542] width 110 height 81
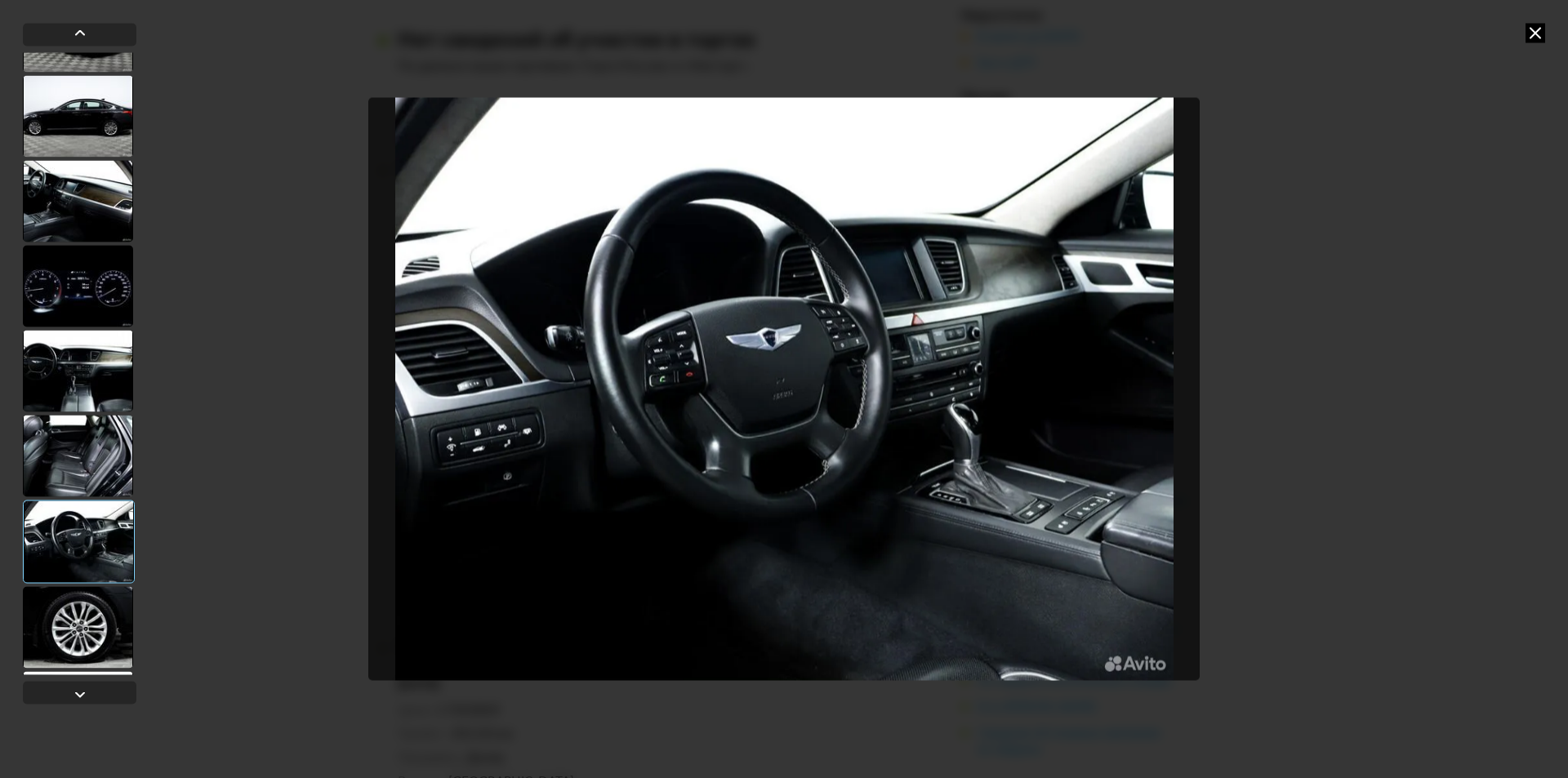
click at [95, 621] on div at bounding box center [77, 626] width 110 height 81
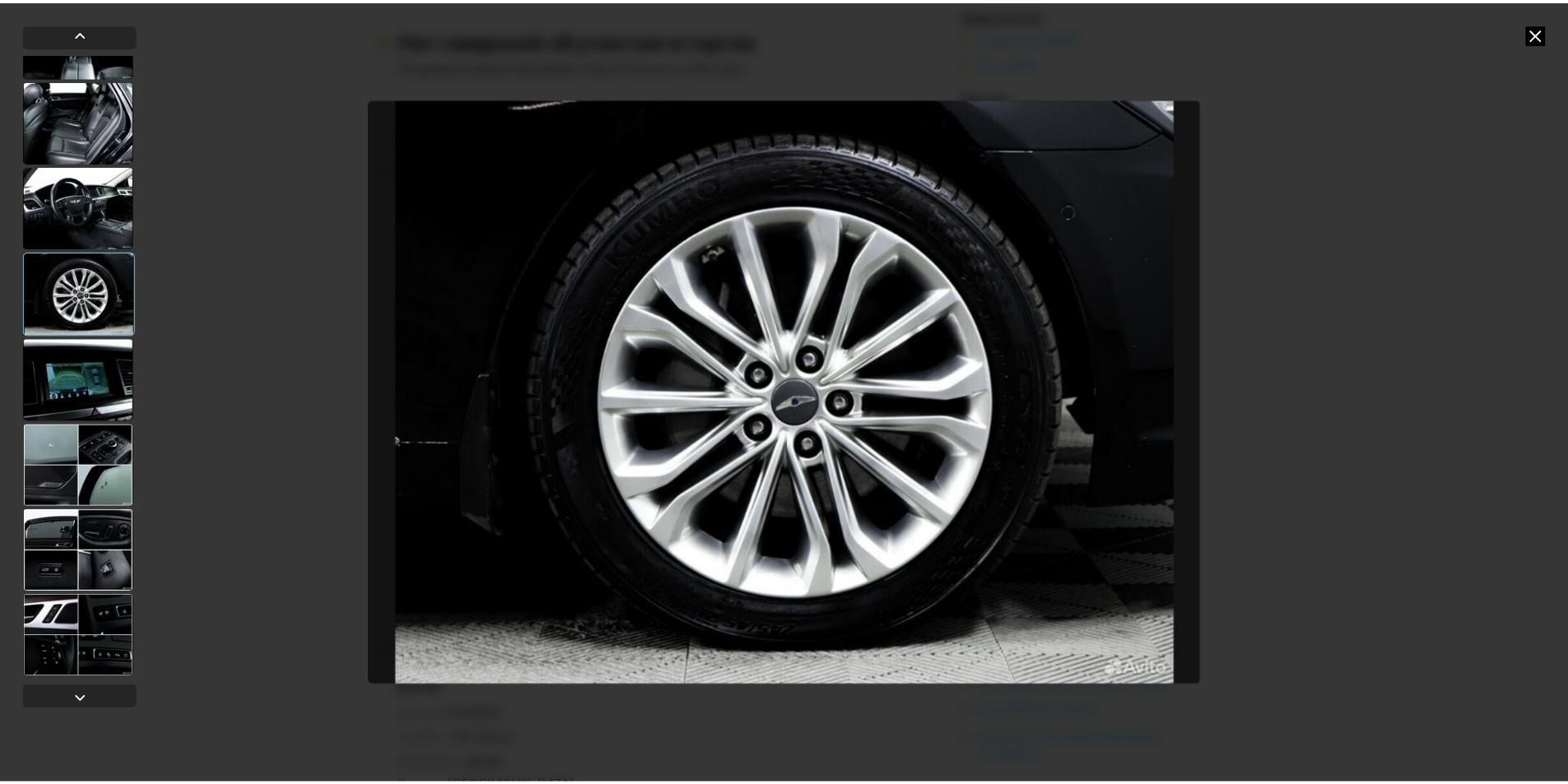
scroll to position [915, 0]
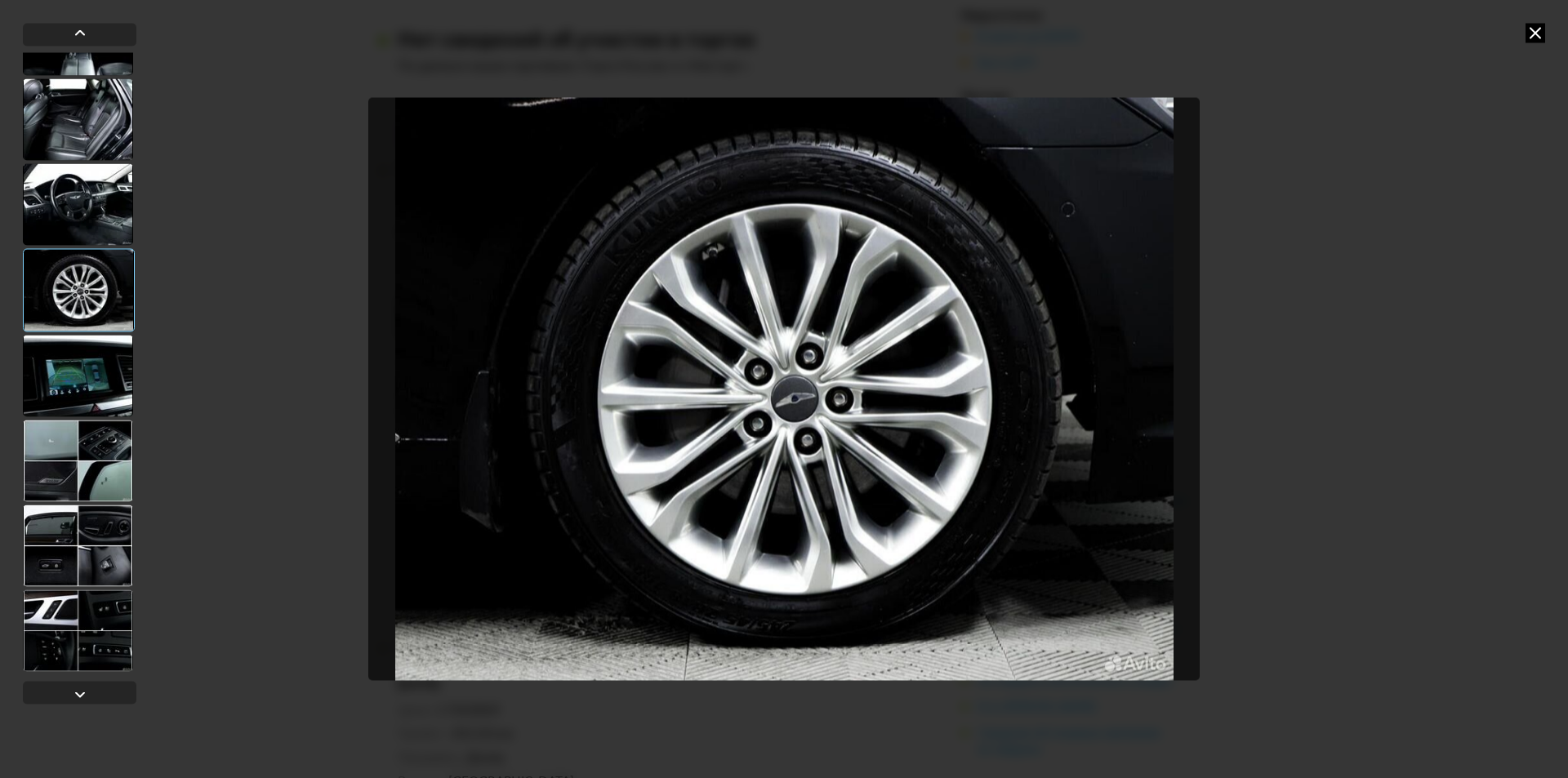
click at [85, 568] on div at bounding box center [77, 545] width 110 height 81
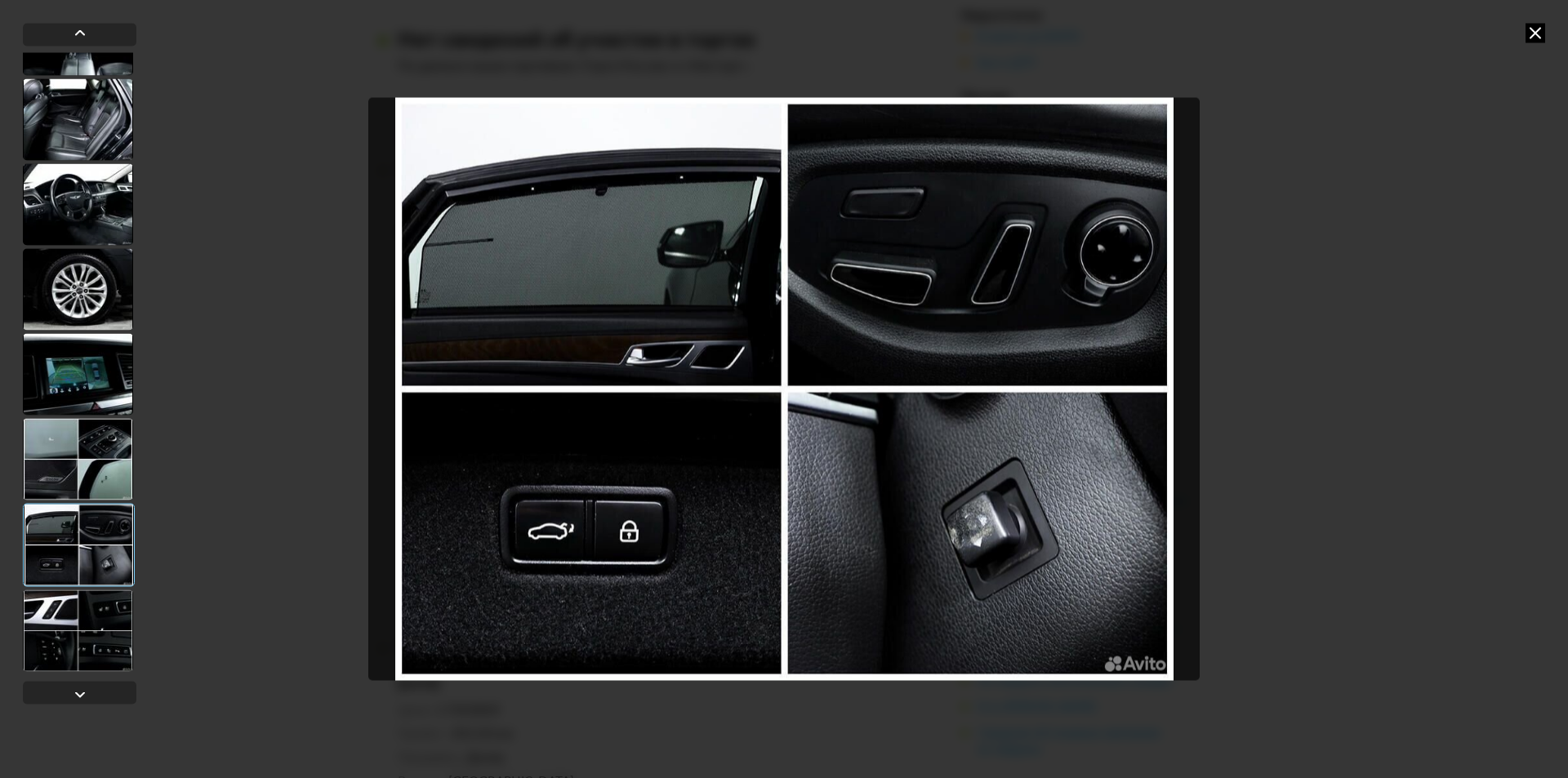
drag, startPoint x: 78, startPoint y: 624, endPoint x: 74, endPoint y: 610, distance: 14.6
click at [77, 624] on div at bounding box center [77, 630] width 110 height 81
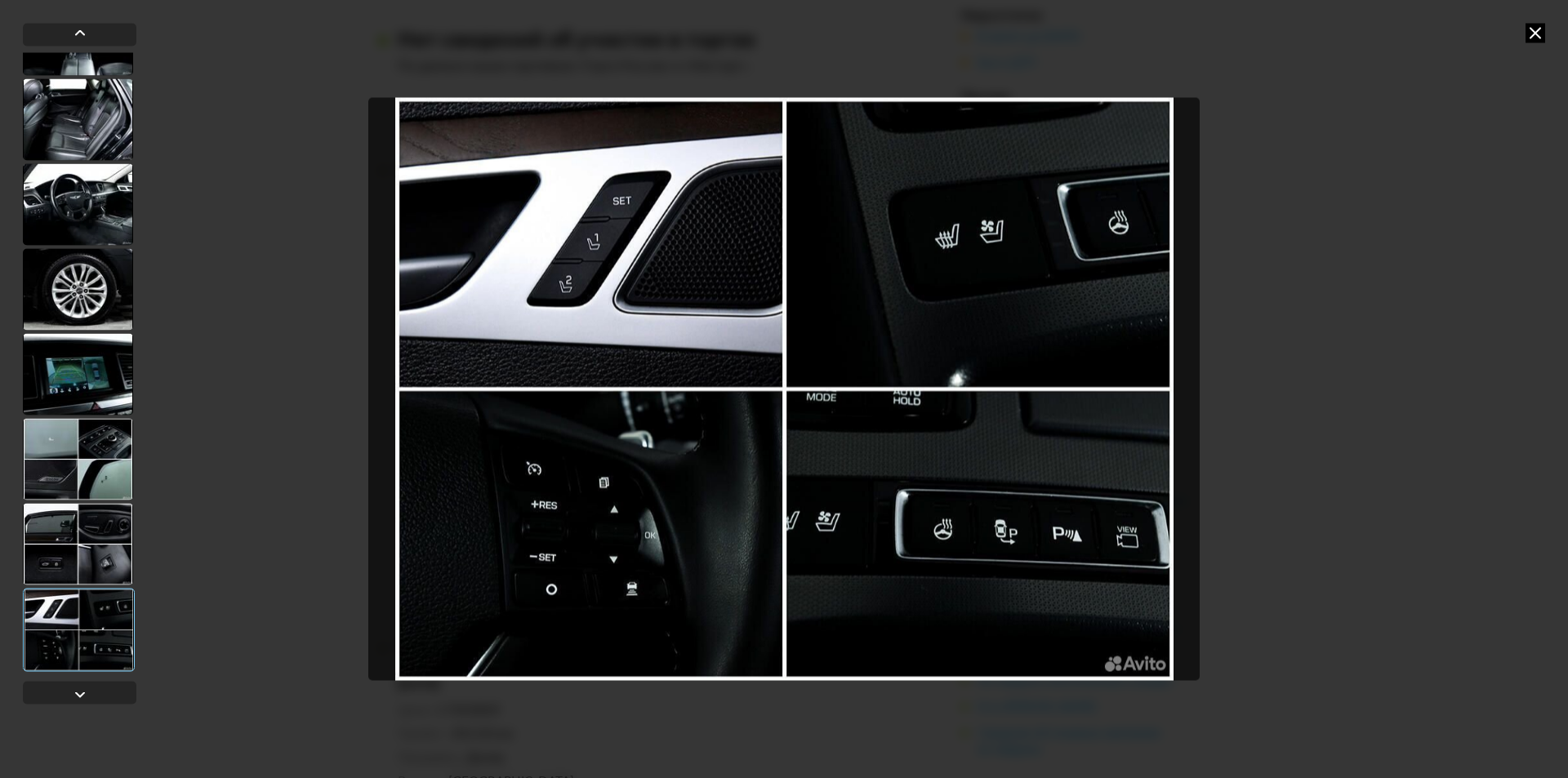
click at [1536, 29] on icon at bounding box center [1536, 32] width 20 height 20
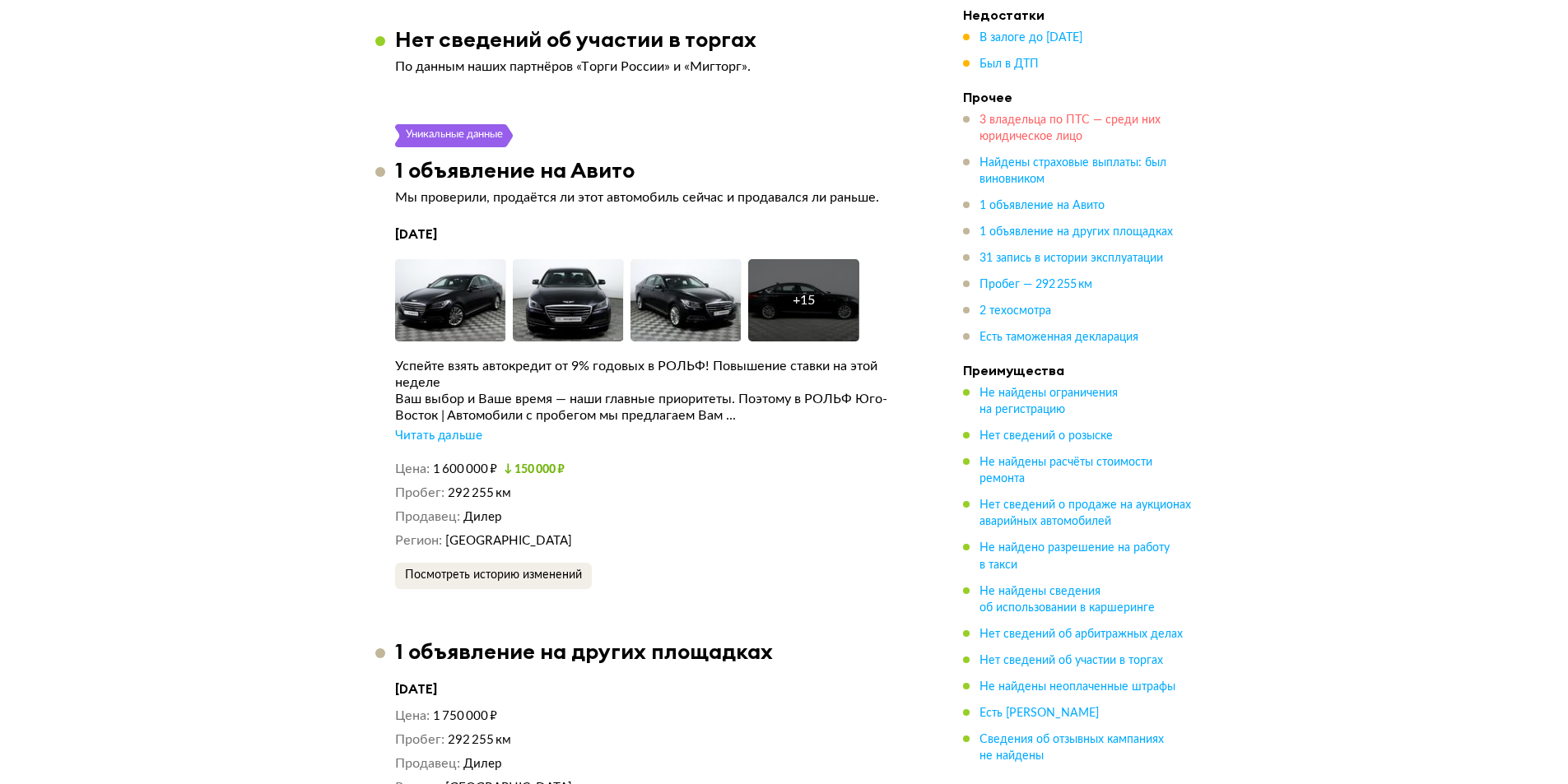
click at [1042, 140] on span "3 владельца по ПТС — среди них юридическое лицо" at bounding box center [1070, 128] width 181 height 28
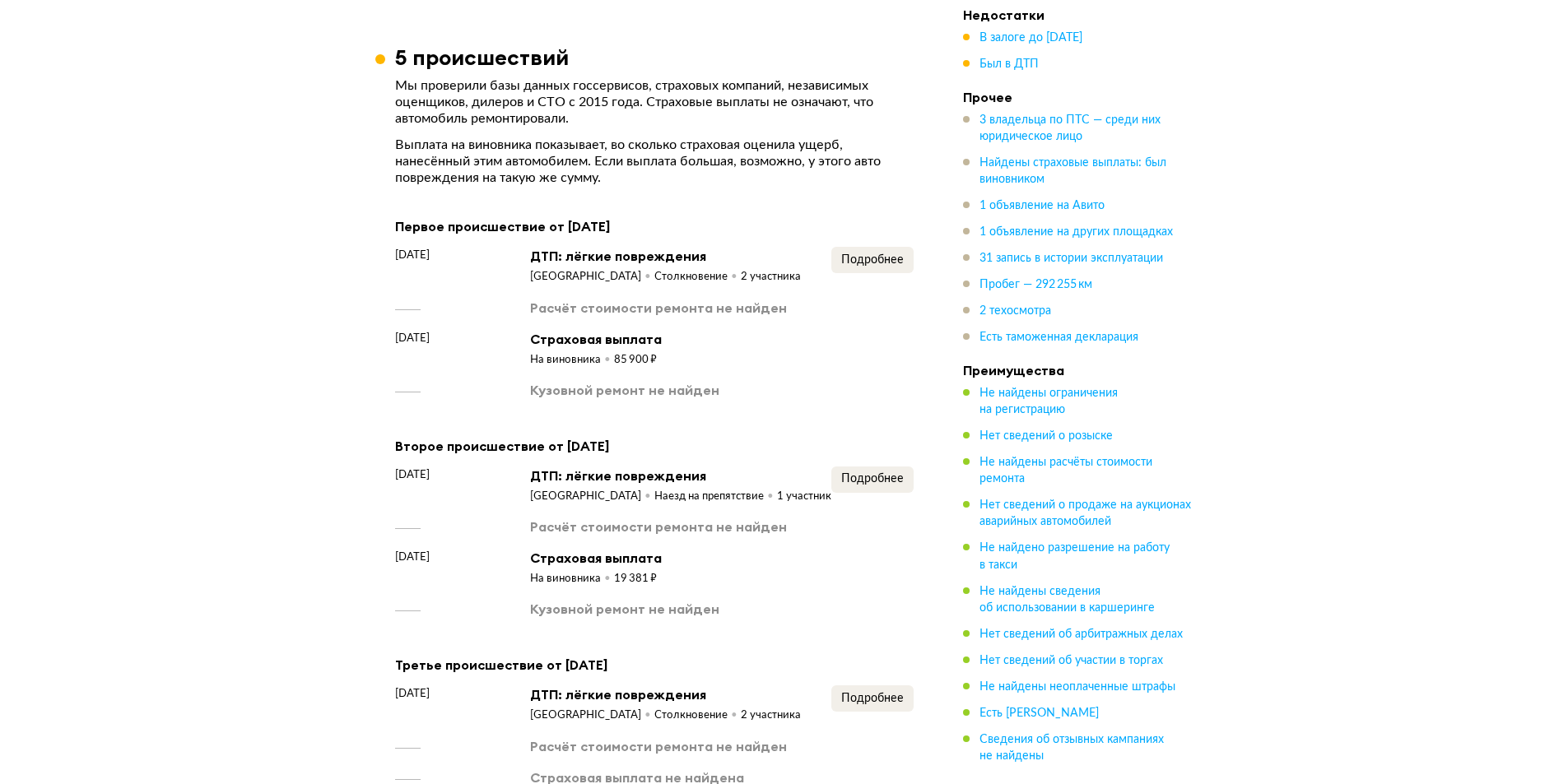
scroll to position [1602, 0]
